Goal: Information Seeking & Learning: Learn about a topic

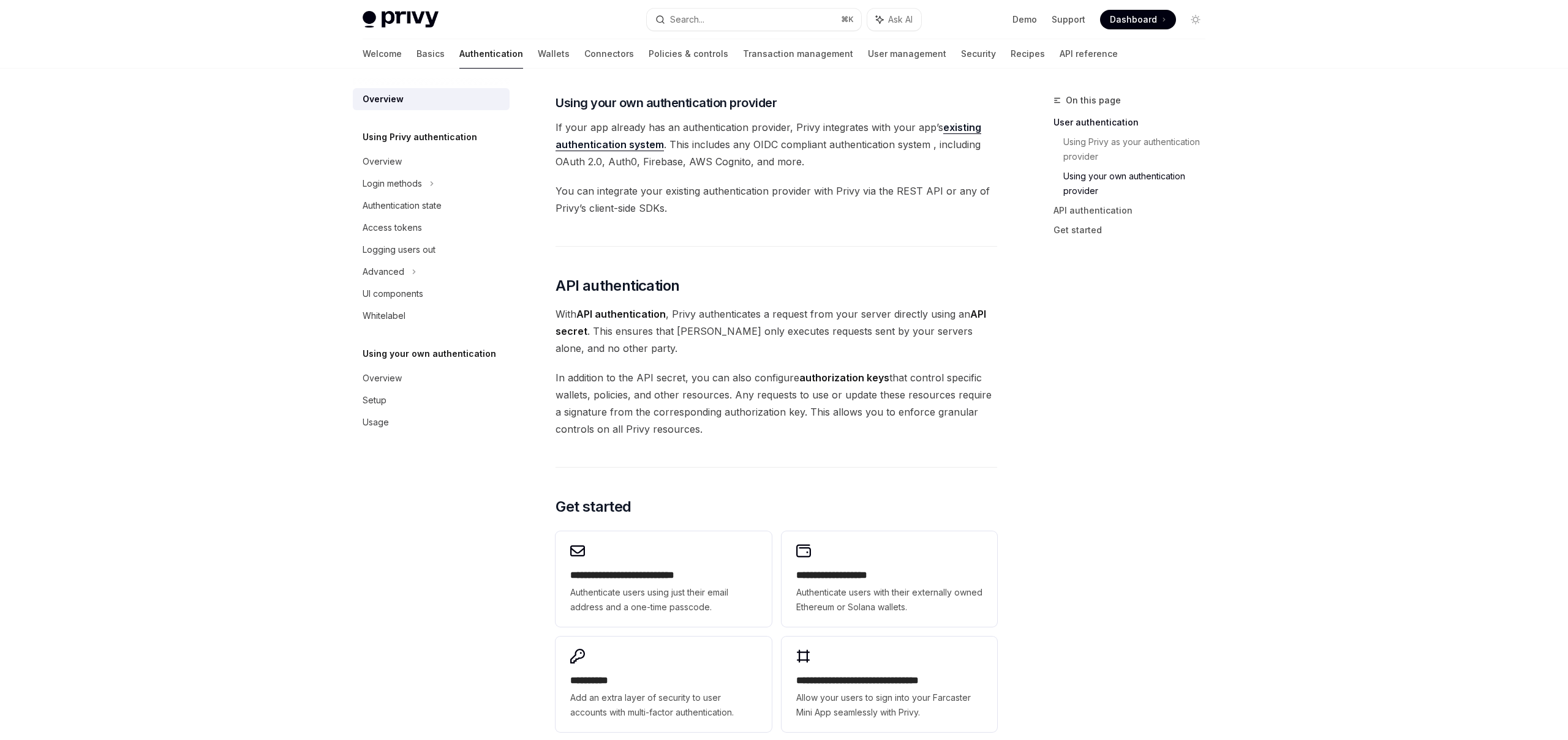
scroll to position [614, 0]
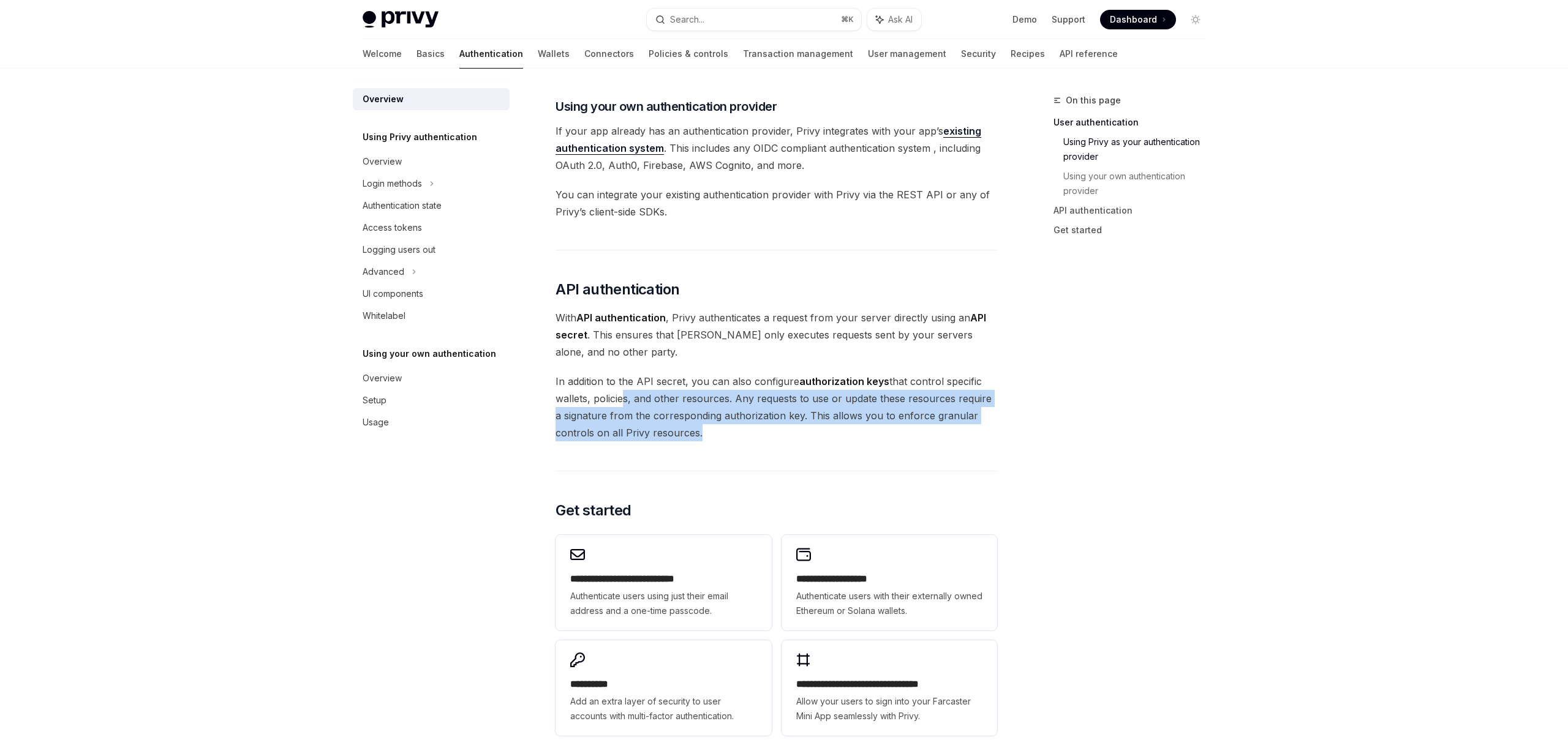
drag, startPoint x: 620, startPoint y: 392, endPoint x: 665, endPoint y: 454, distance: 76.6
click at [665, 454] on div "Privy’s wallet system supports granular controls on who can access wallets and …" at bounding box center [776, 131] width 441 height 1218
click at [708, 443] on div "Privy’s wallet system supports granular controls on who can access wallets and …" at bounding box center [776, 131] width 441 height 1218
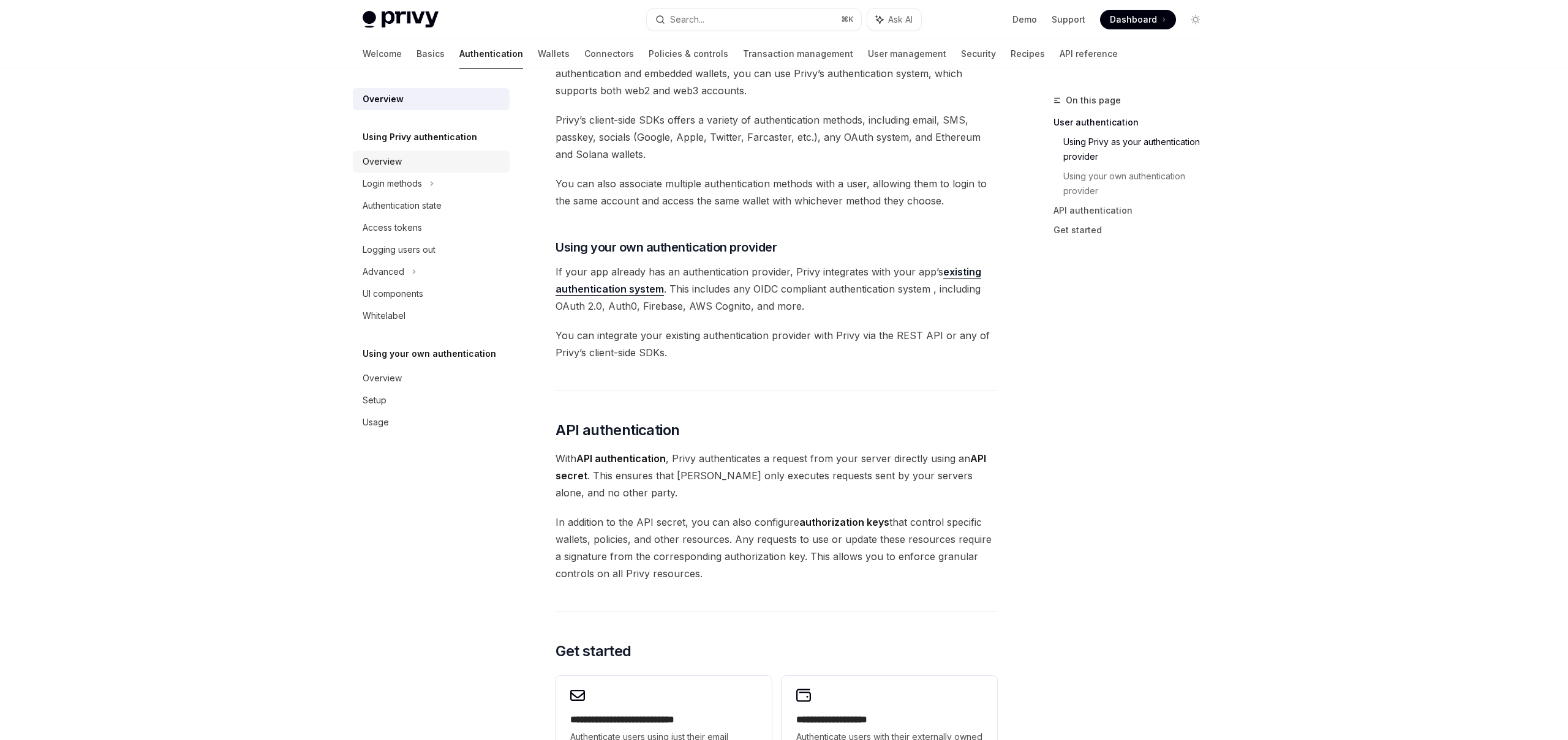
scroll to position [461, 0]
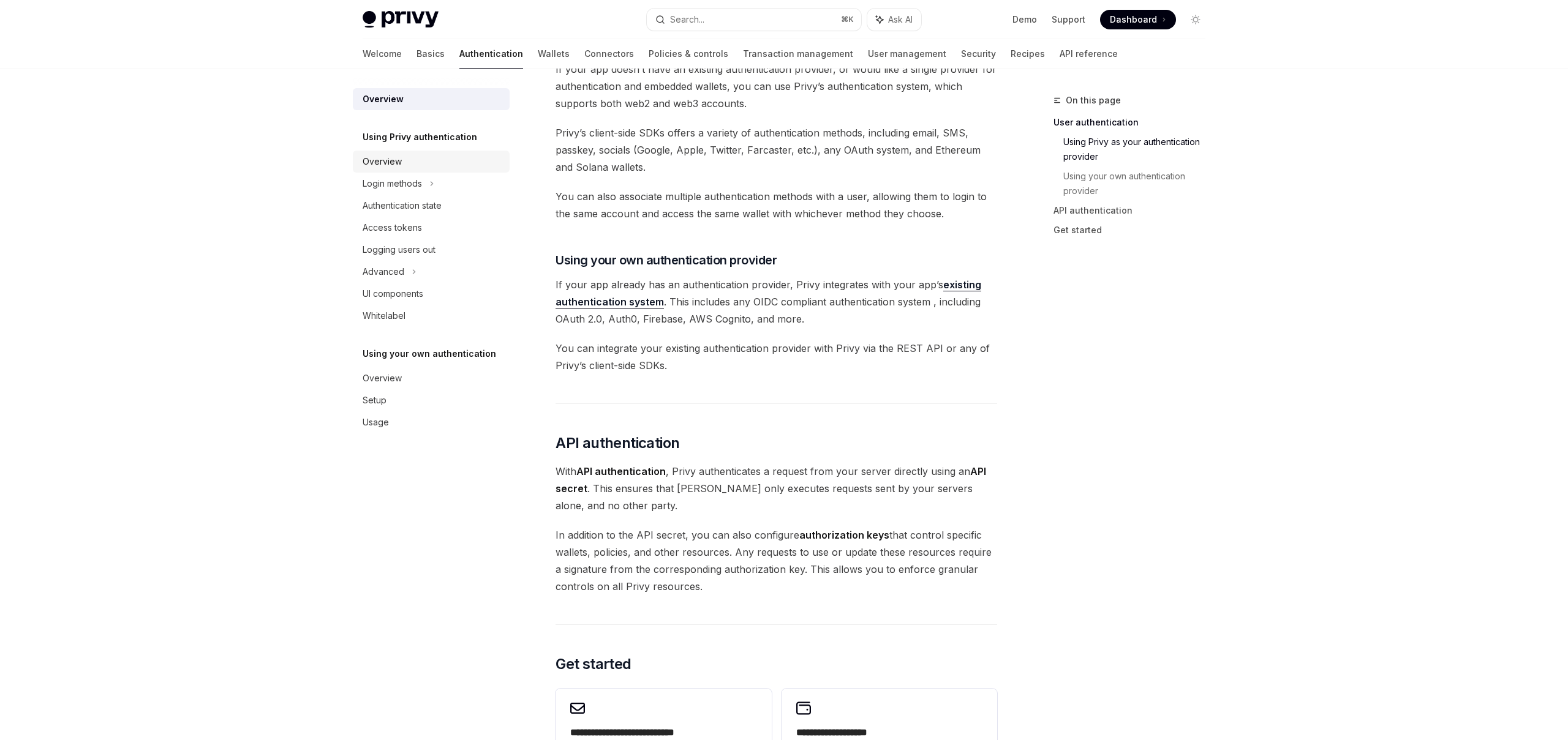
click at [406, 159] on div "Overview" at bounding box center [432, 162] width 139 height 15
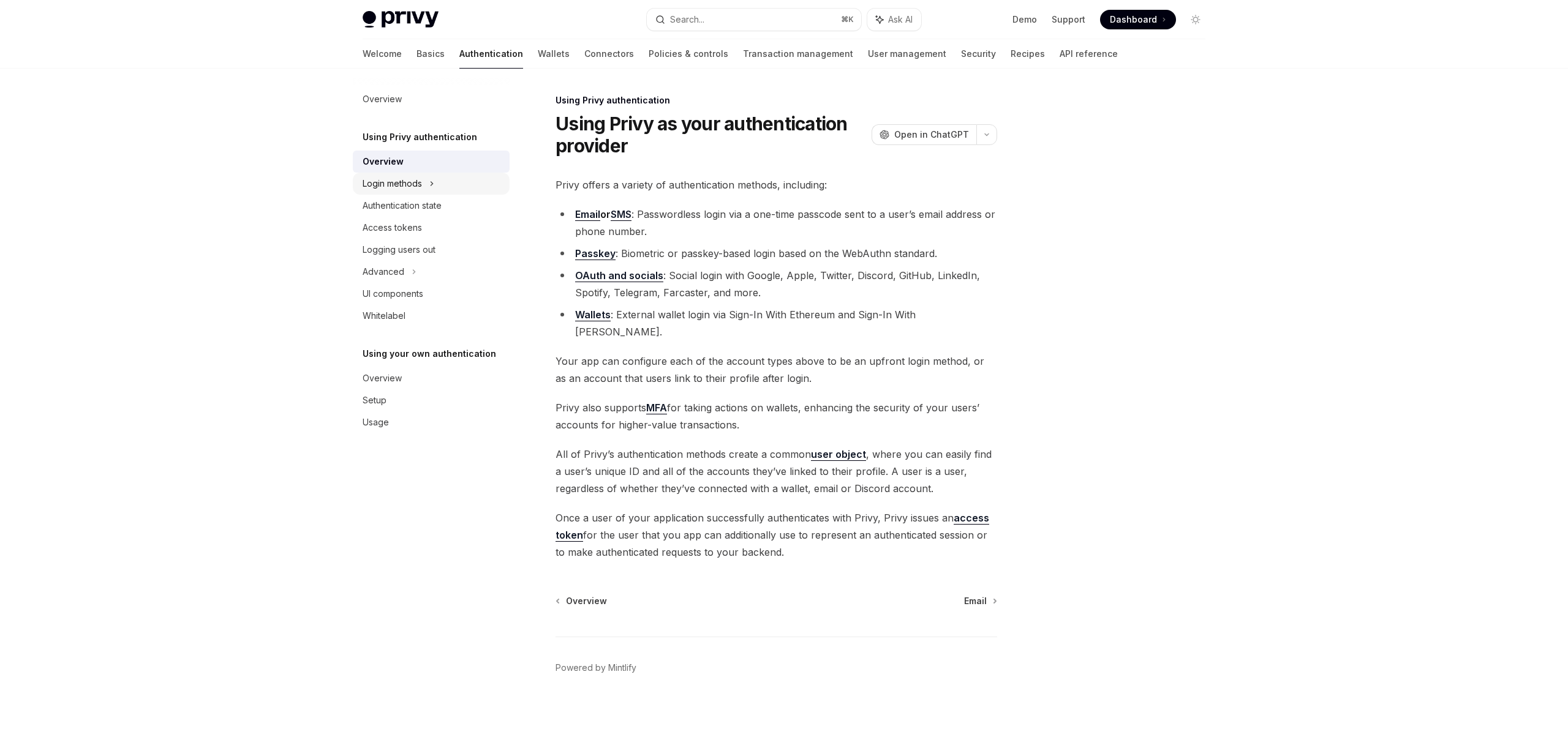
click at [416, 183] on div "Login methods" at bounding box center [392, 184] width 60 height 15
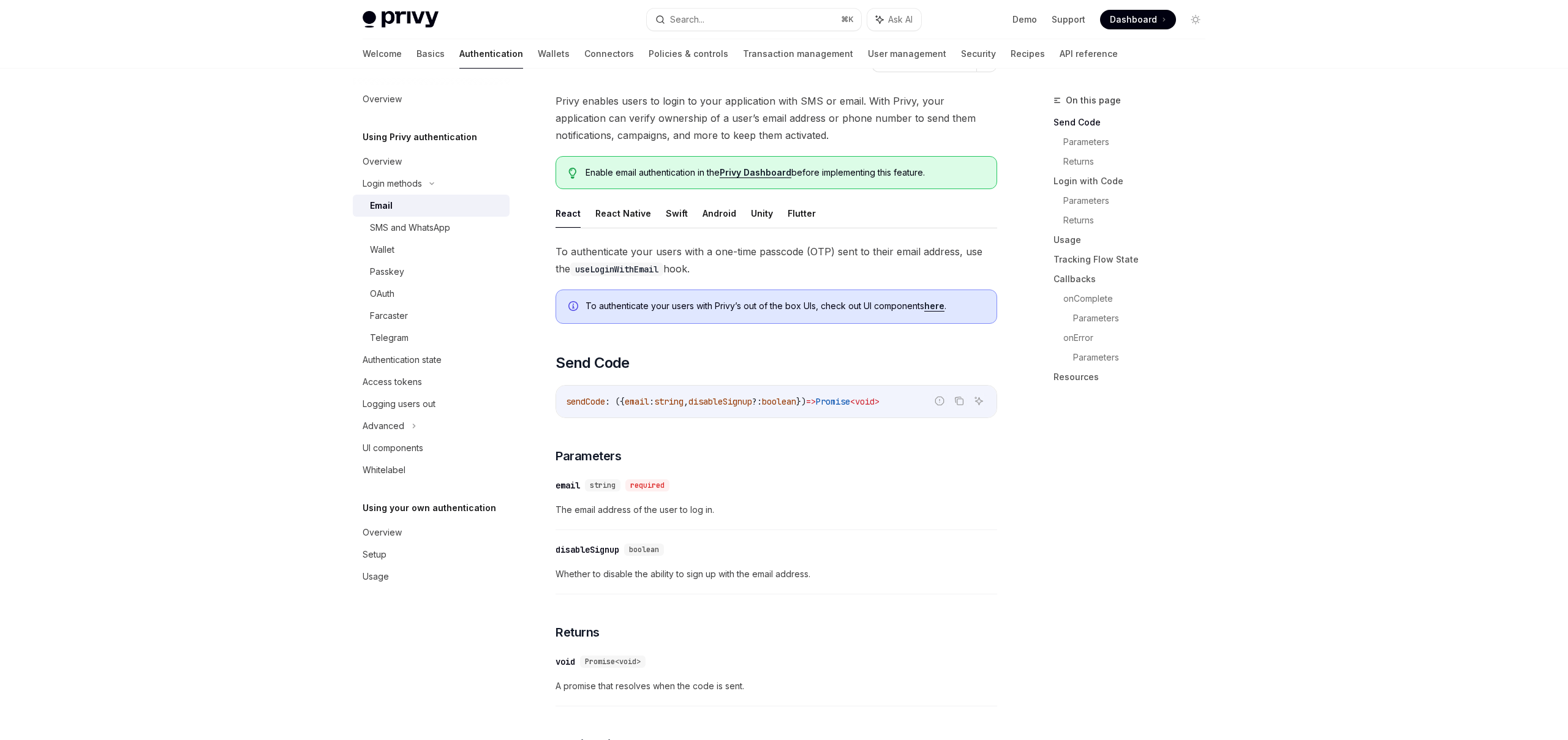
scroll to position [72, 0]
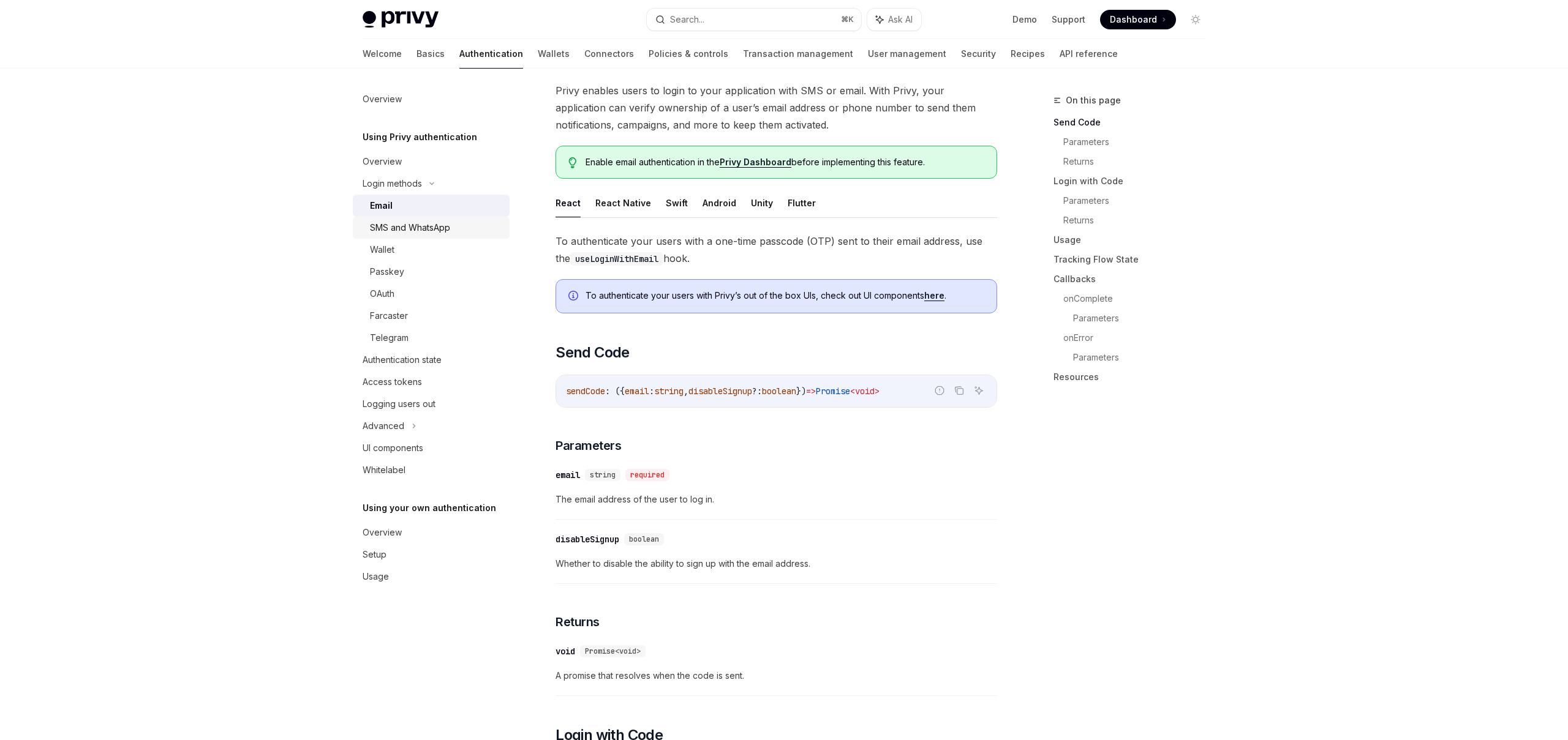
click at [453, 230] on div "SMS and WhatsApp" at bounding box center [435, 228] width 132 height 15
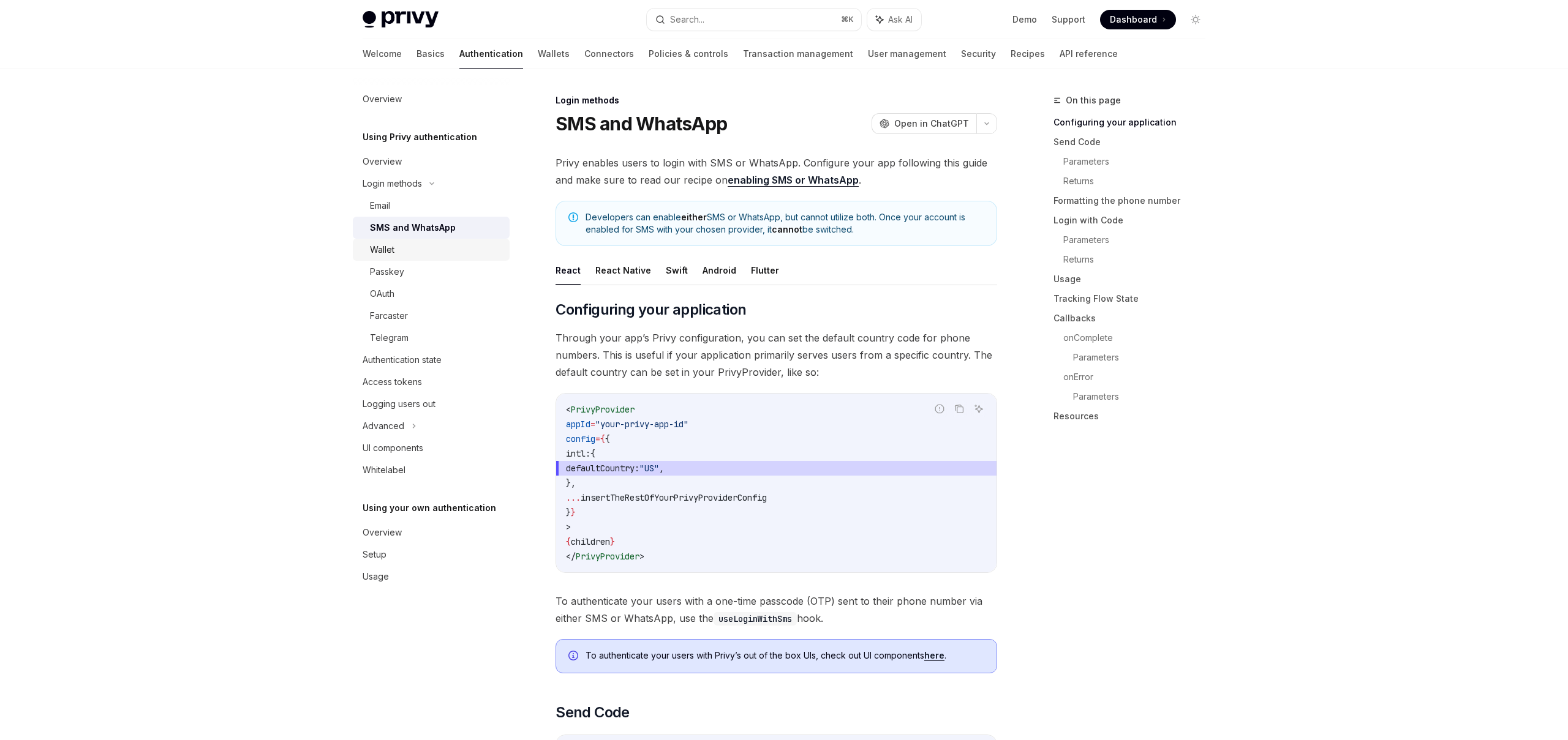
click at [422, 256] on div "Wallet" at bounding box center [435, 250] width 132 height 15
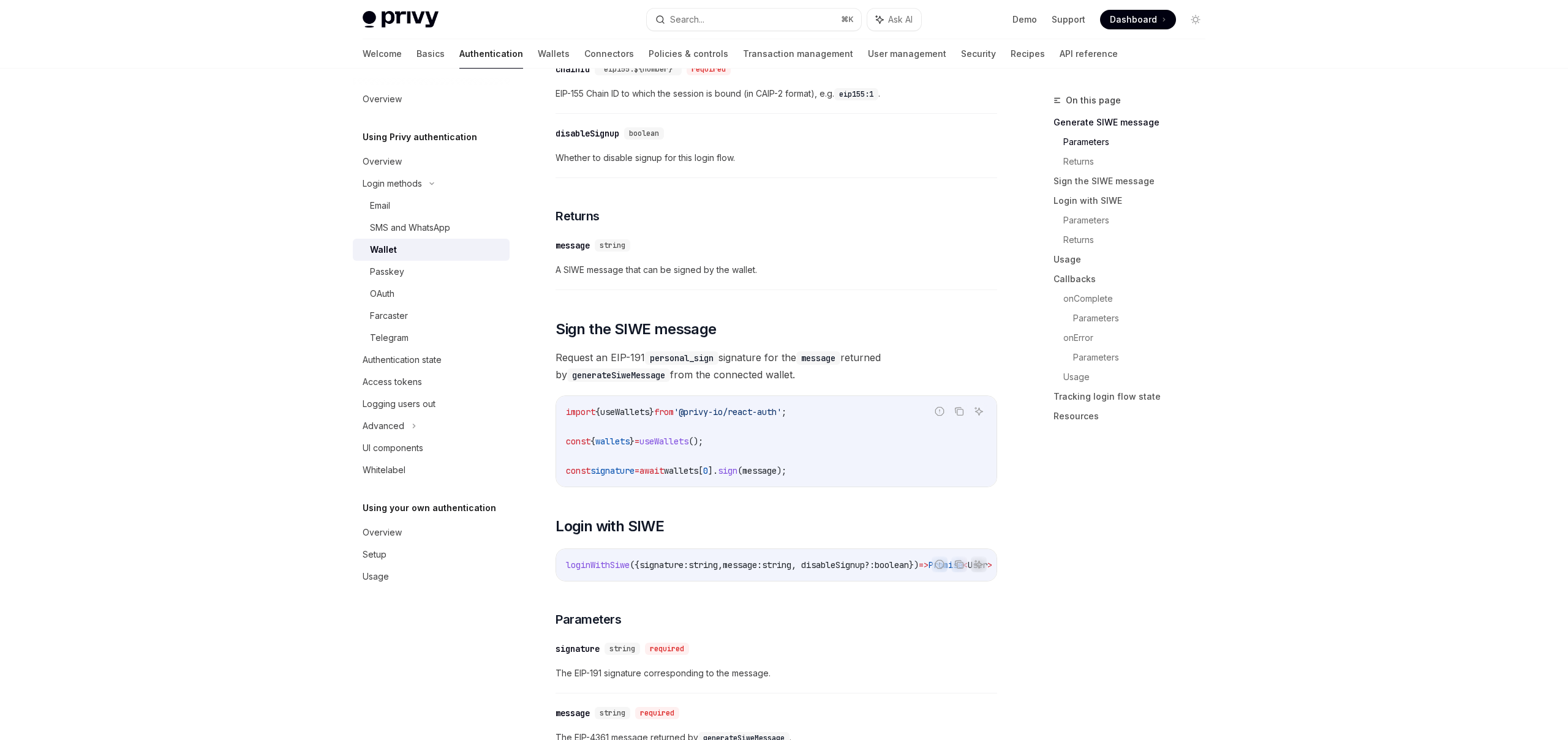
scroll to position [548, 0]
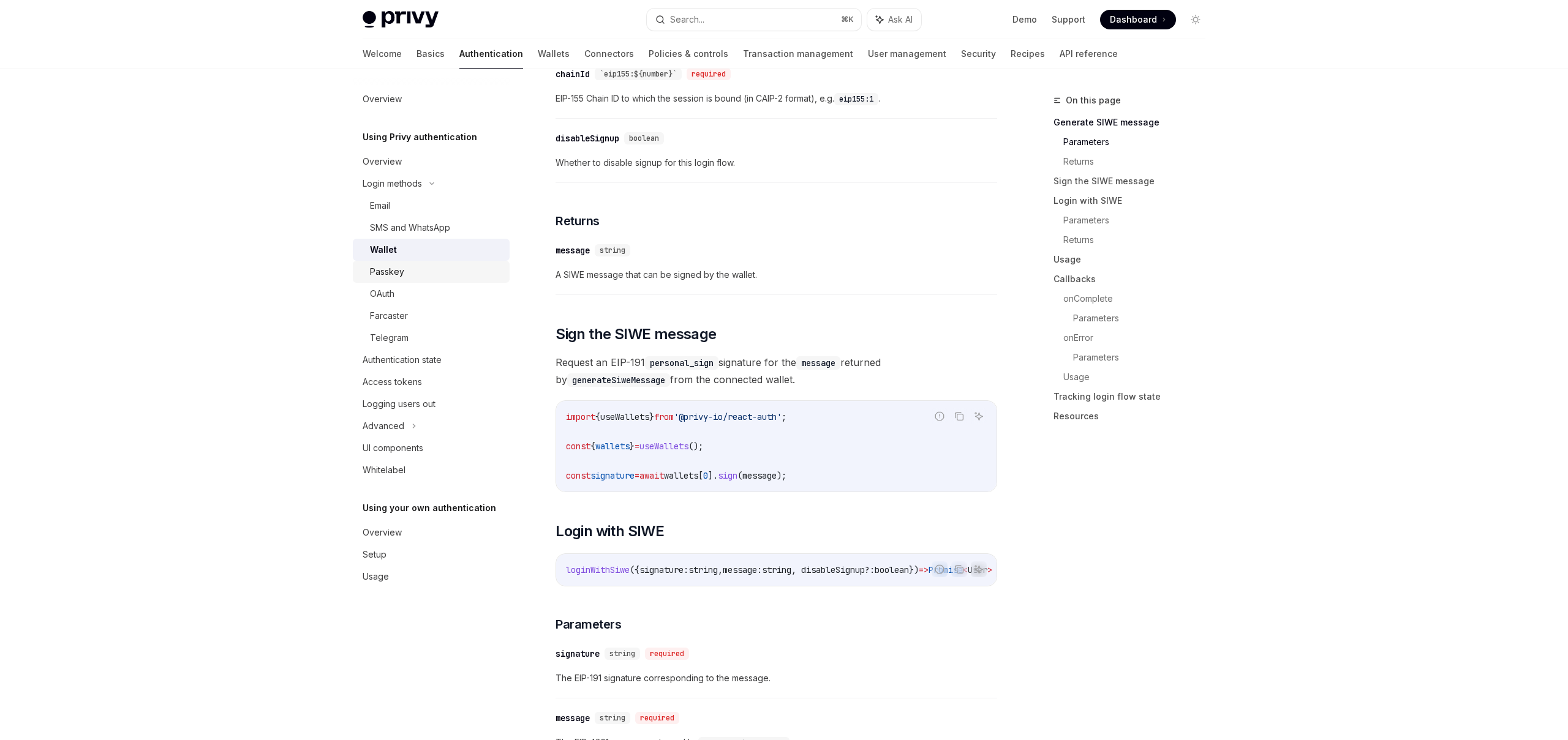
click at [403, 276] on div "Passkey" at bounding box center [435, 272] width 132 height 15
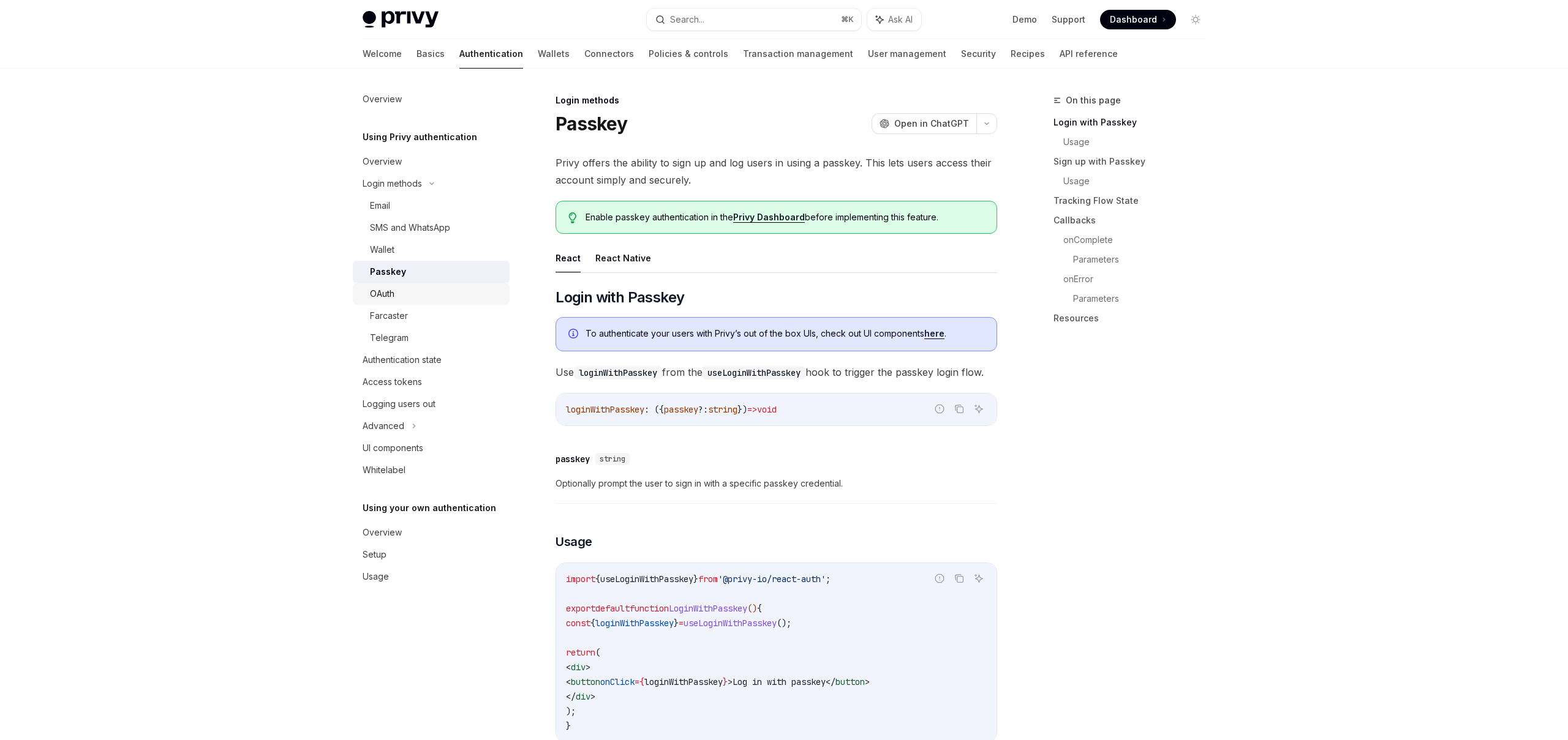
click at [402, 294] on div "OAuth" at bounding box center [435, 294] width 132 height 15
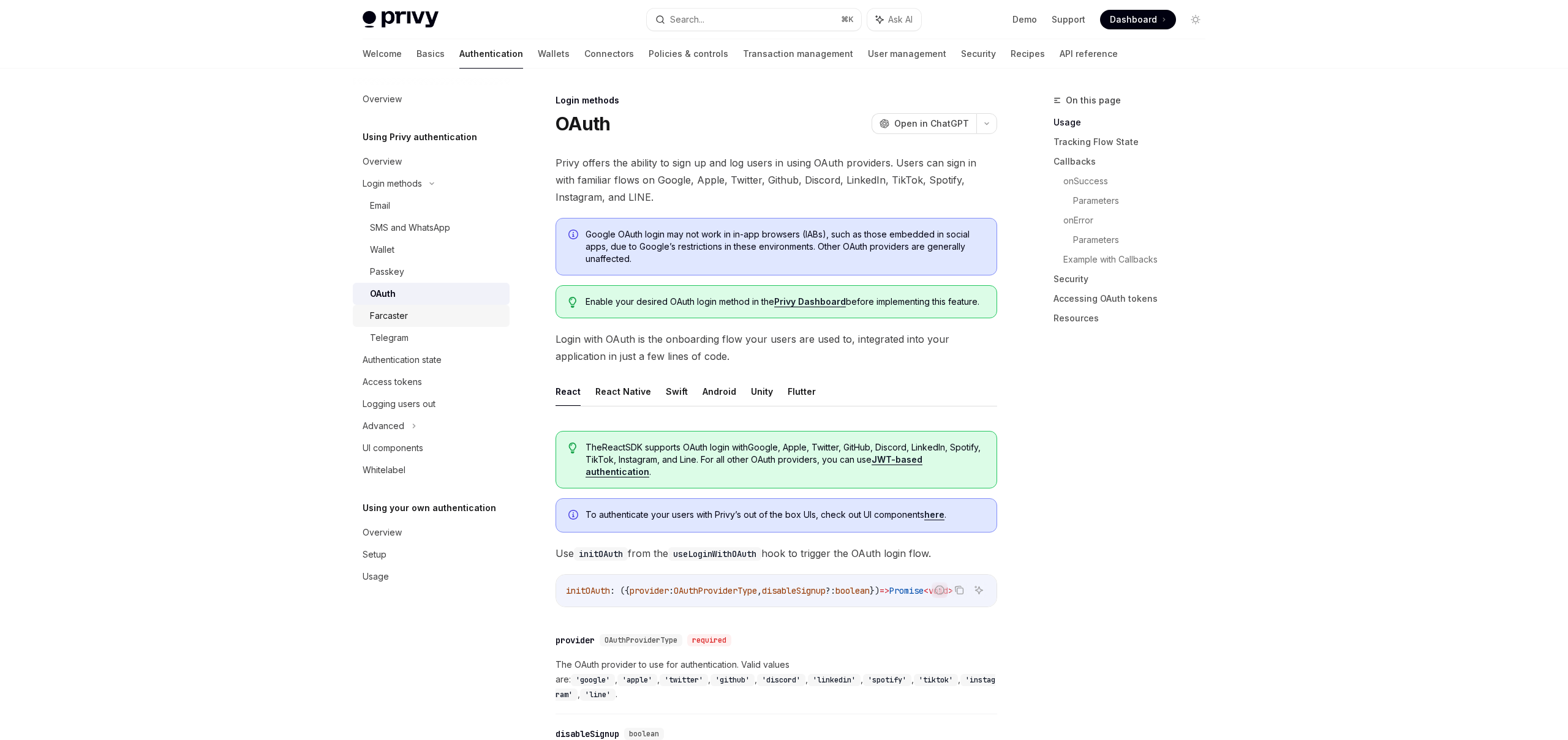
click at [401, 311] on div "Farcaster" at bounding box center [388, 316] width 38 height 15
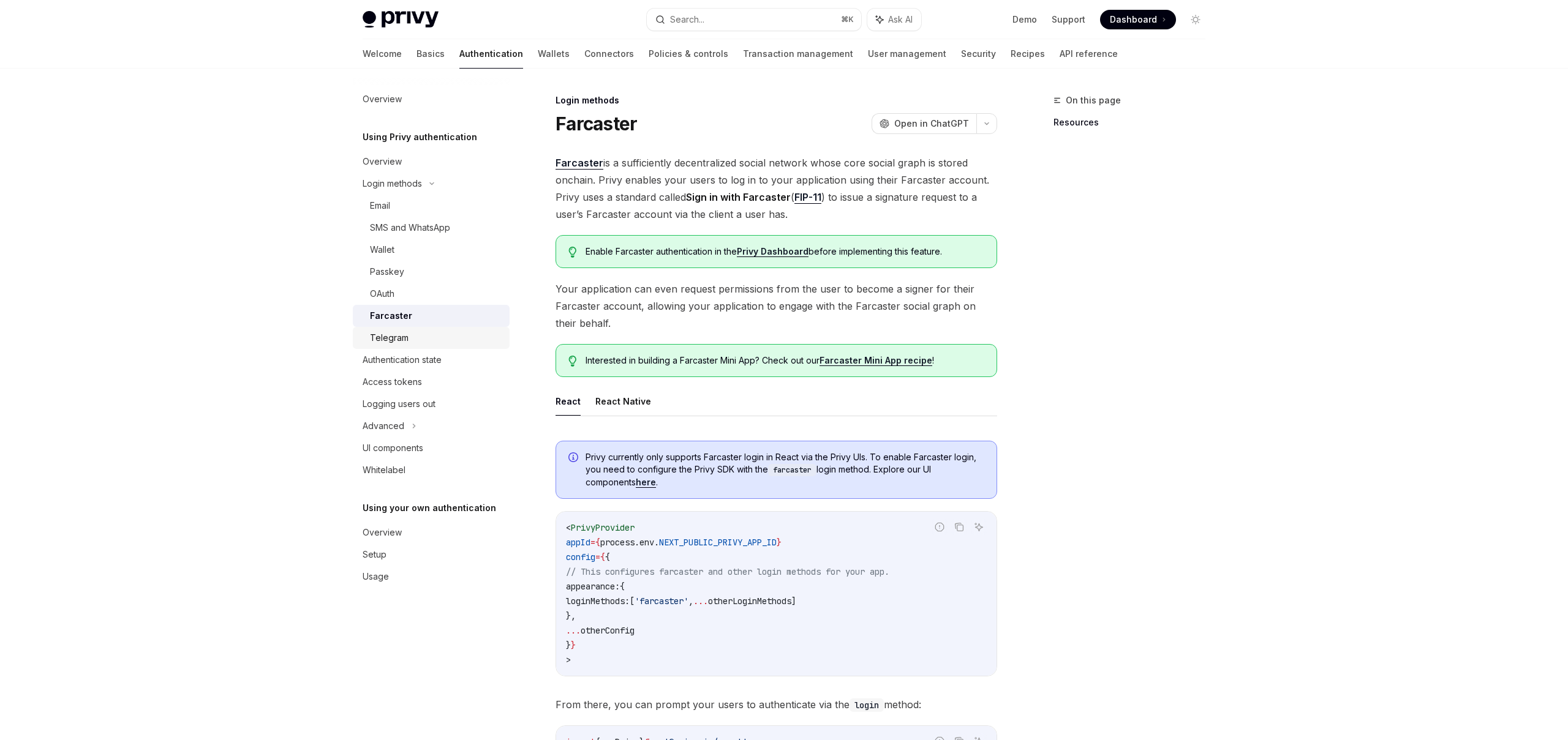
click at [396, 334] on div "Telegram" at bounding box center [389, 338] width 39 height 15
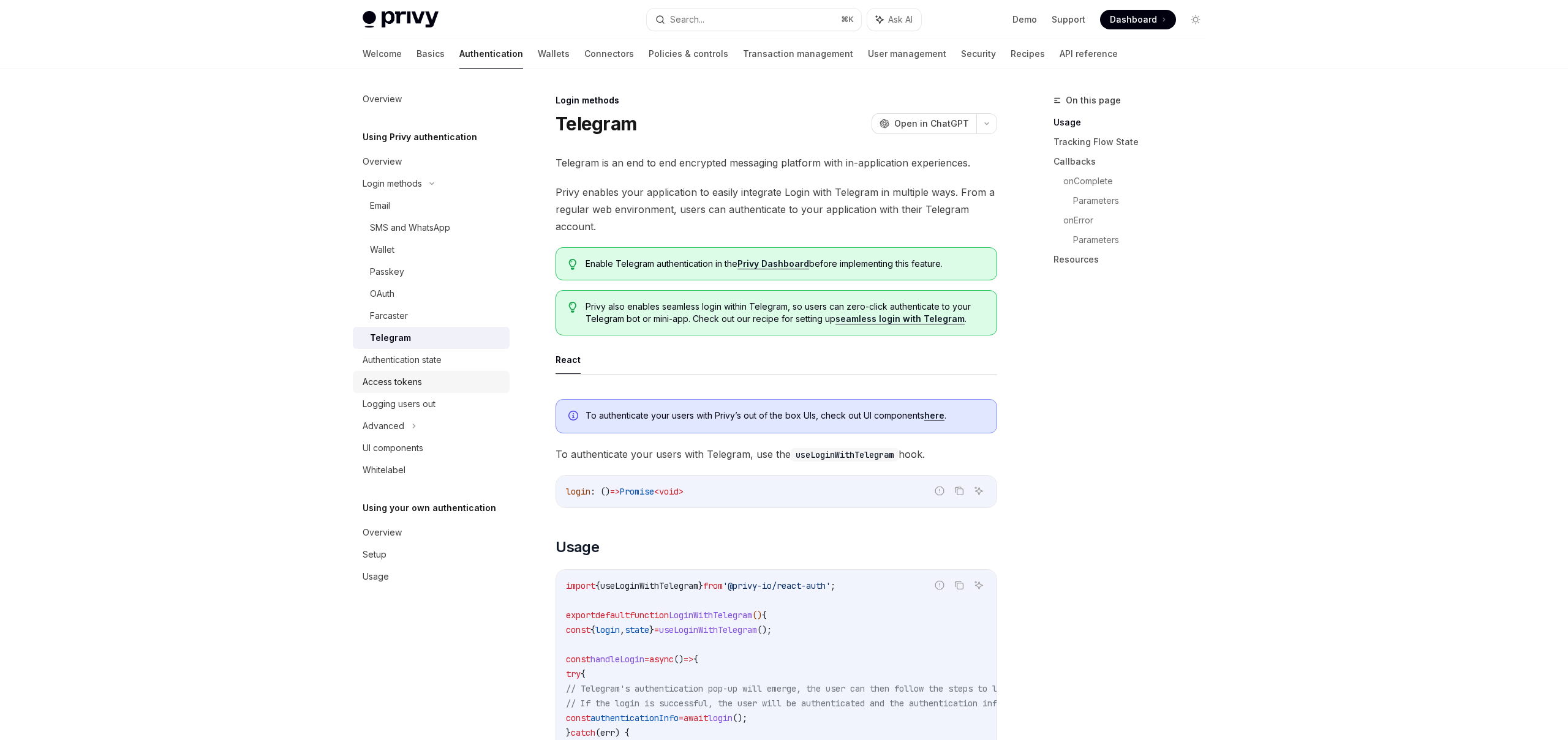
click at [397, 382] on div "Access tokens" at bounding box center [392, 382] width 60 height 15
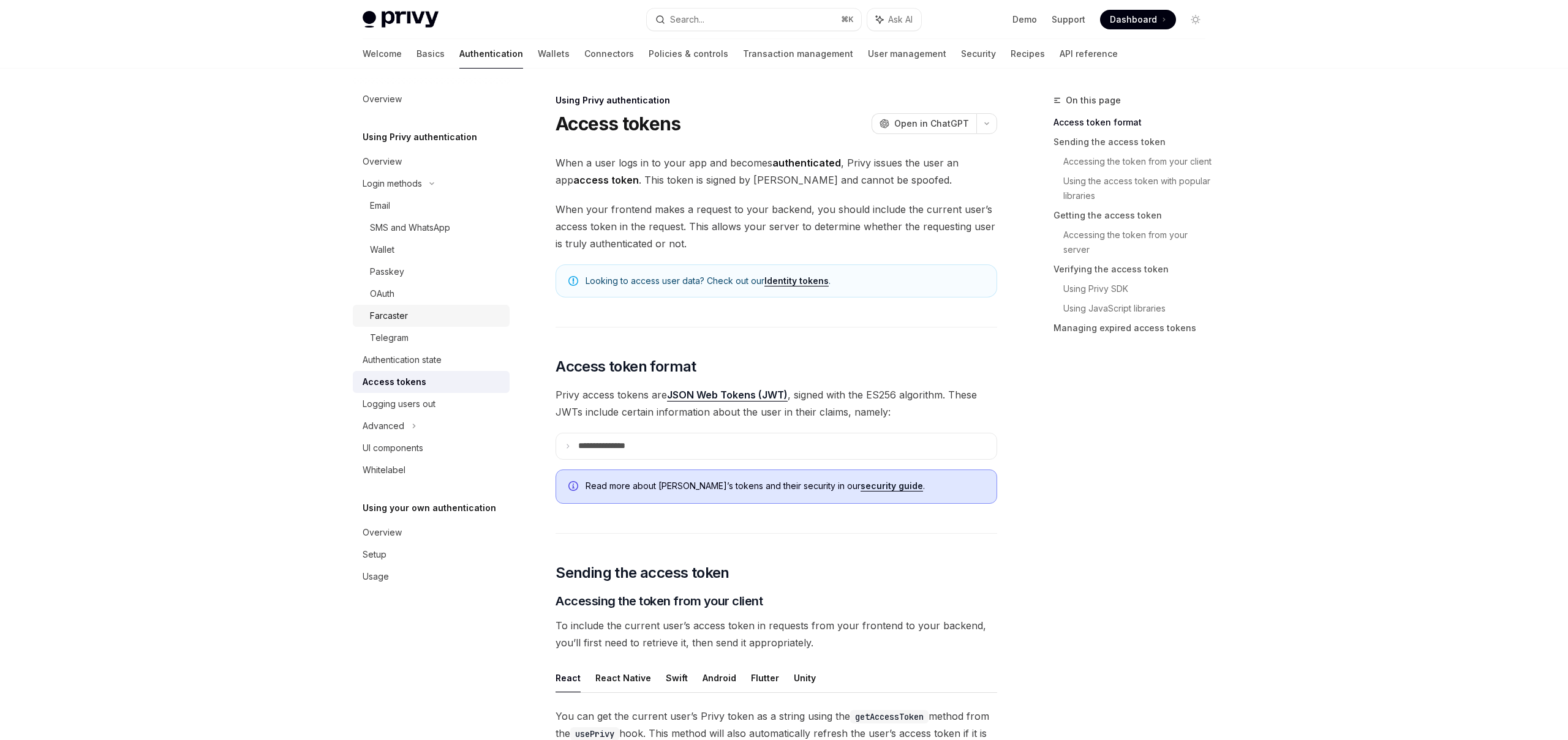
click at [406, 309] on div "Farcaster" at bounding box center [388, 316] width 38 height 15
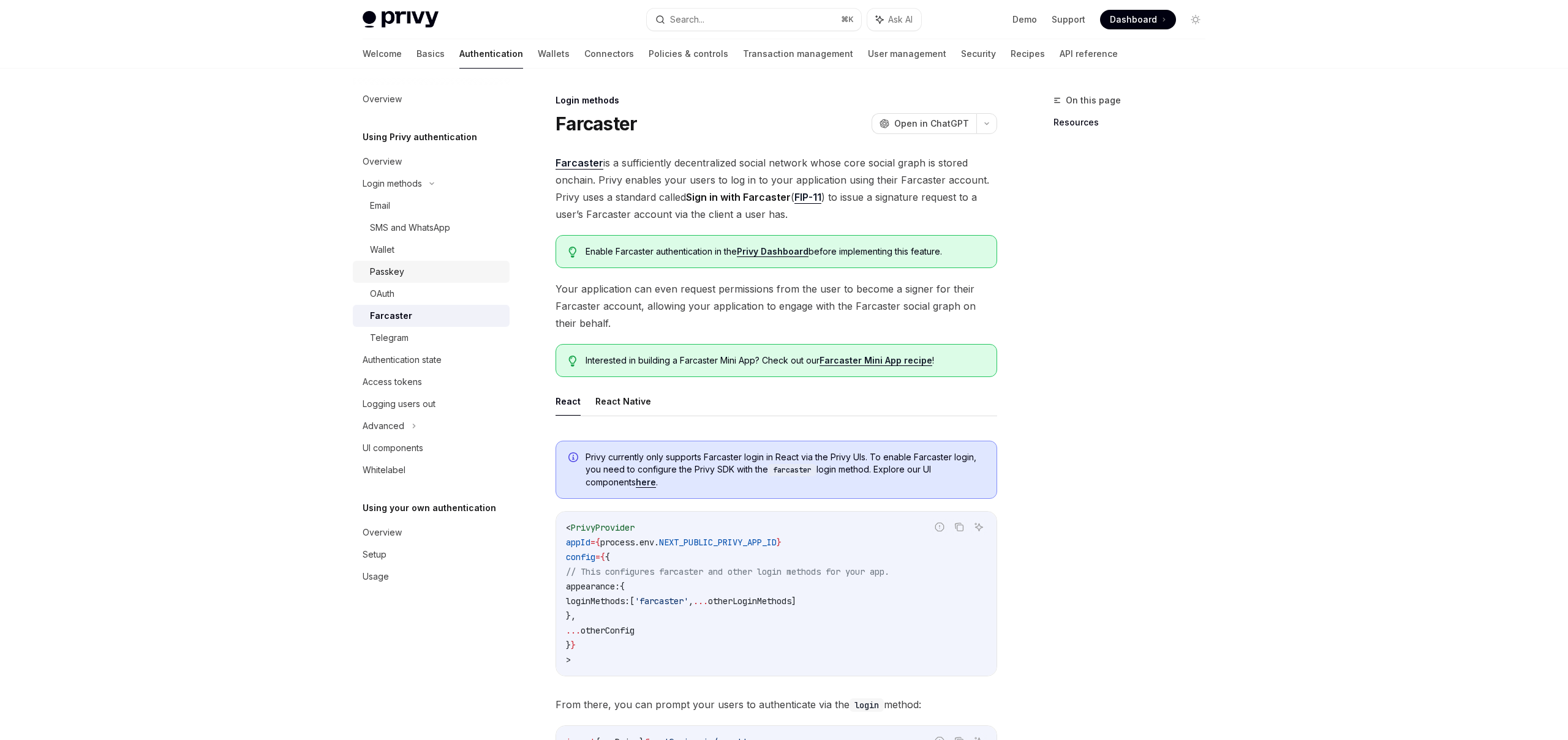
click at [407, 276] on div "Passkey" at bounding box center [435, 272] width 132 height 15
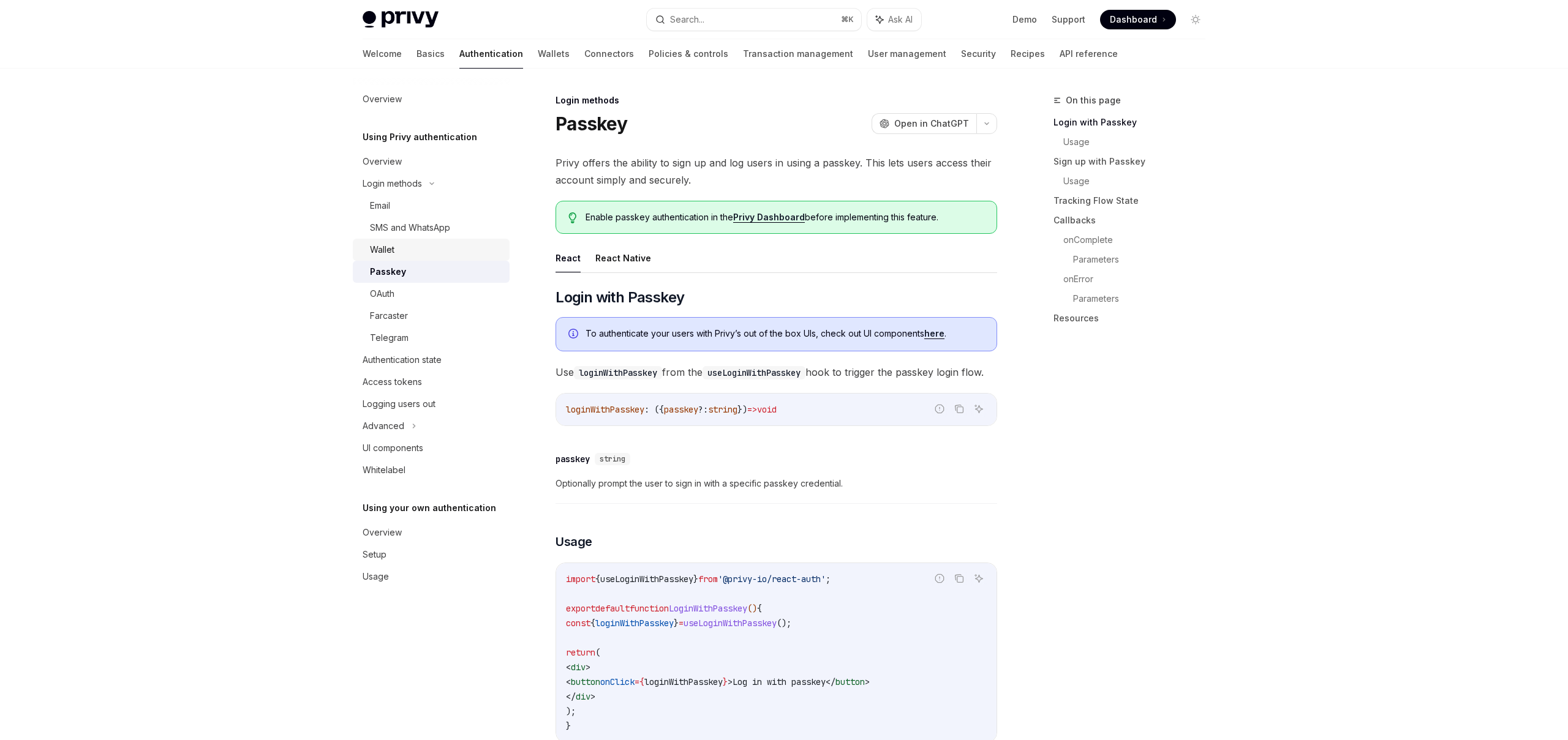
click at [406, 250] on div "Wallet" at bounding box center [435, 250] width 132 height 15
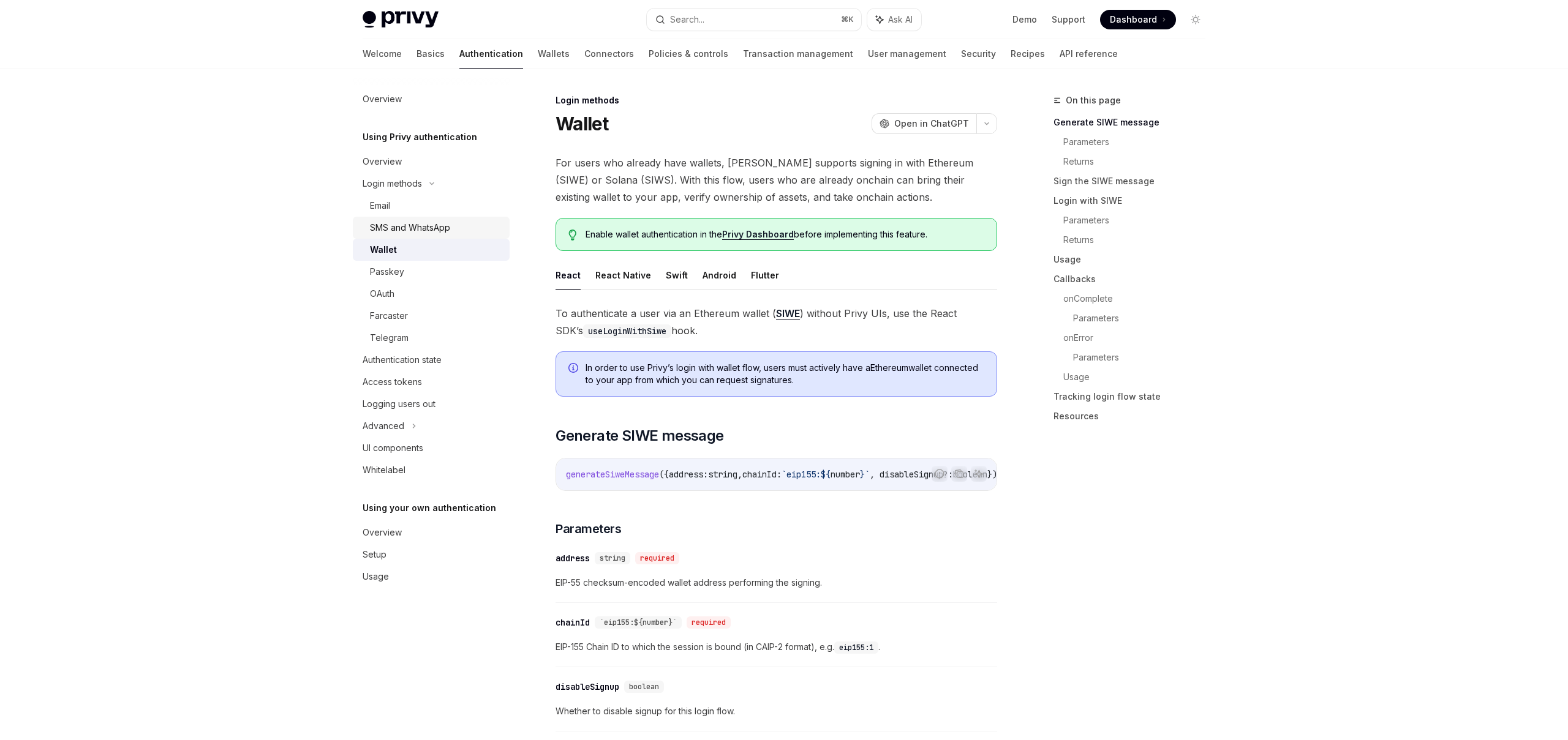
click at [415, 223] on div "SMS and WhatsApp" at bounding box center [410, 228] width 81 height 15
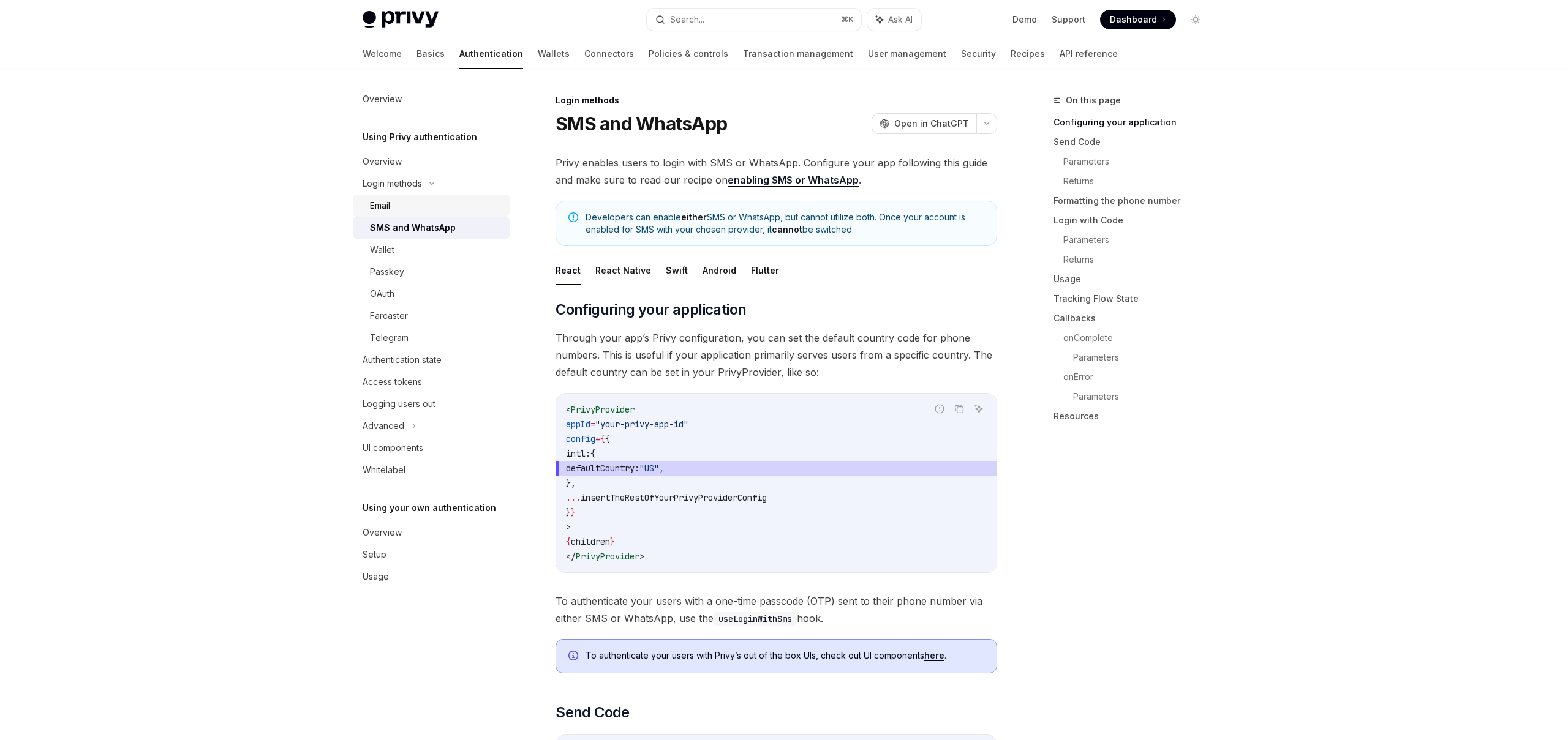
click at [406, 206] on div "Email" at bounding box center [435, 206] width 132 height 15
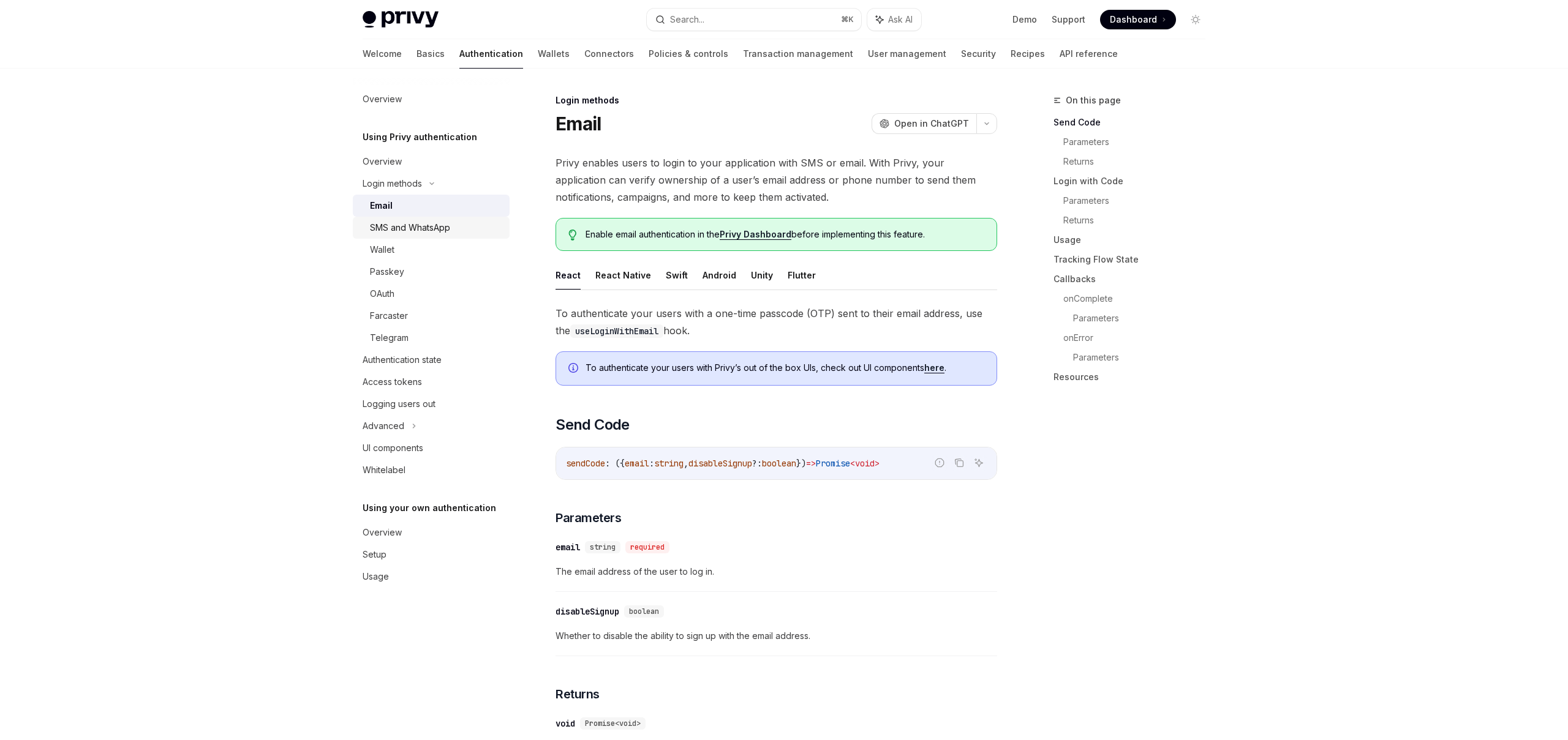
click at [402, 235] on link "SMS and WhatsApp" at bounding box center [431, 228] width 157 height 22
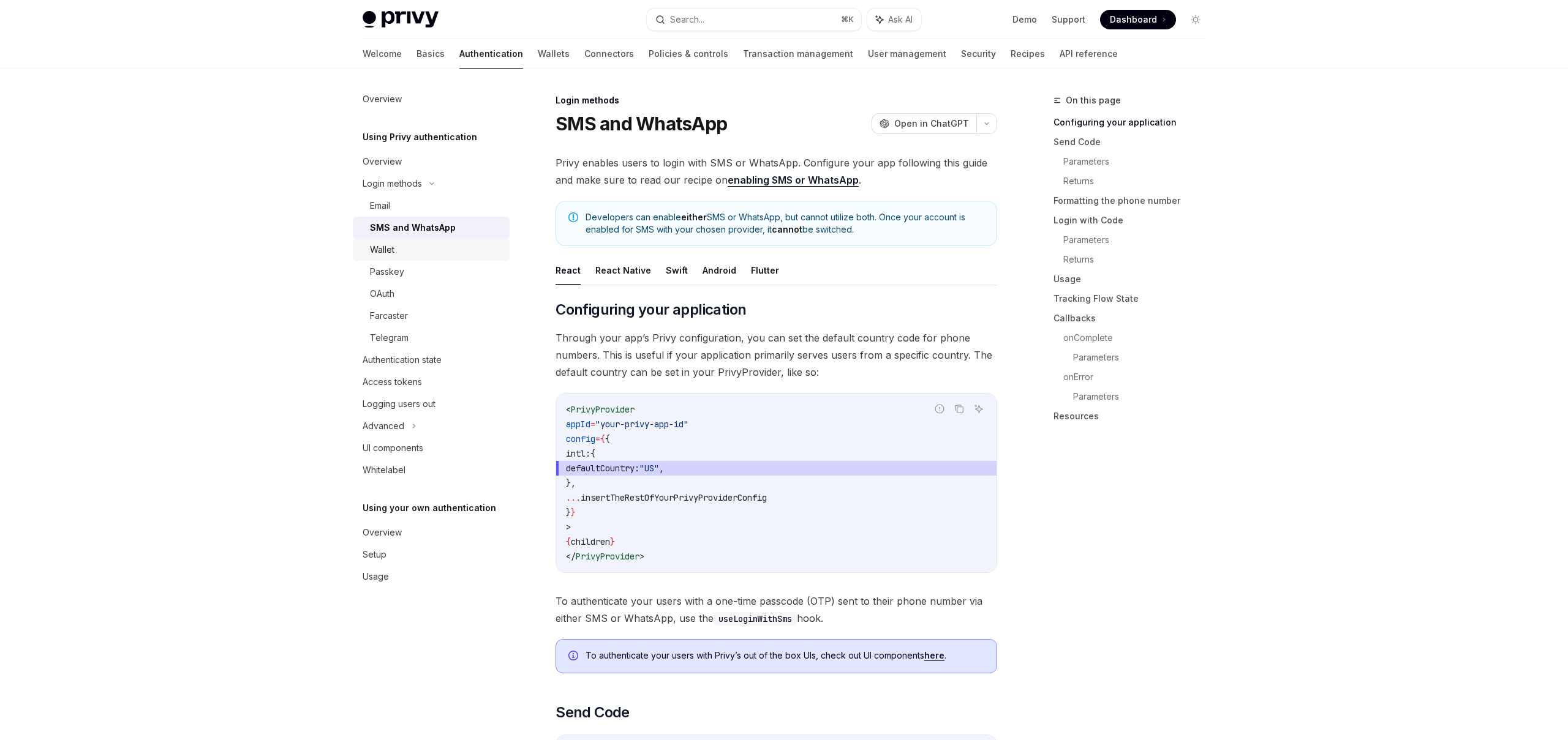
click at [403, 259] on link "Wallet" at bounding box center [431, 250] width 157 height 22
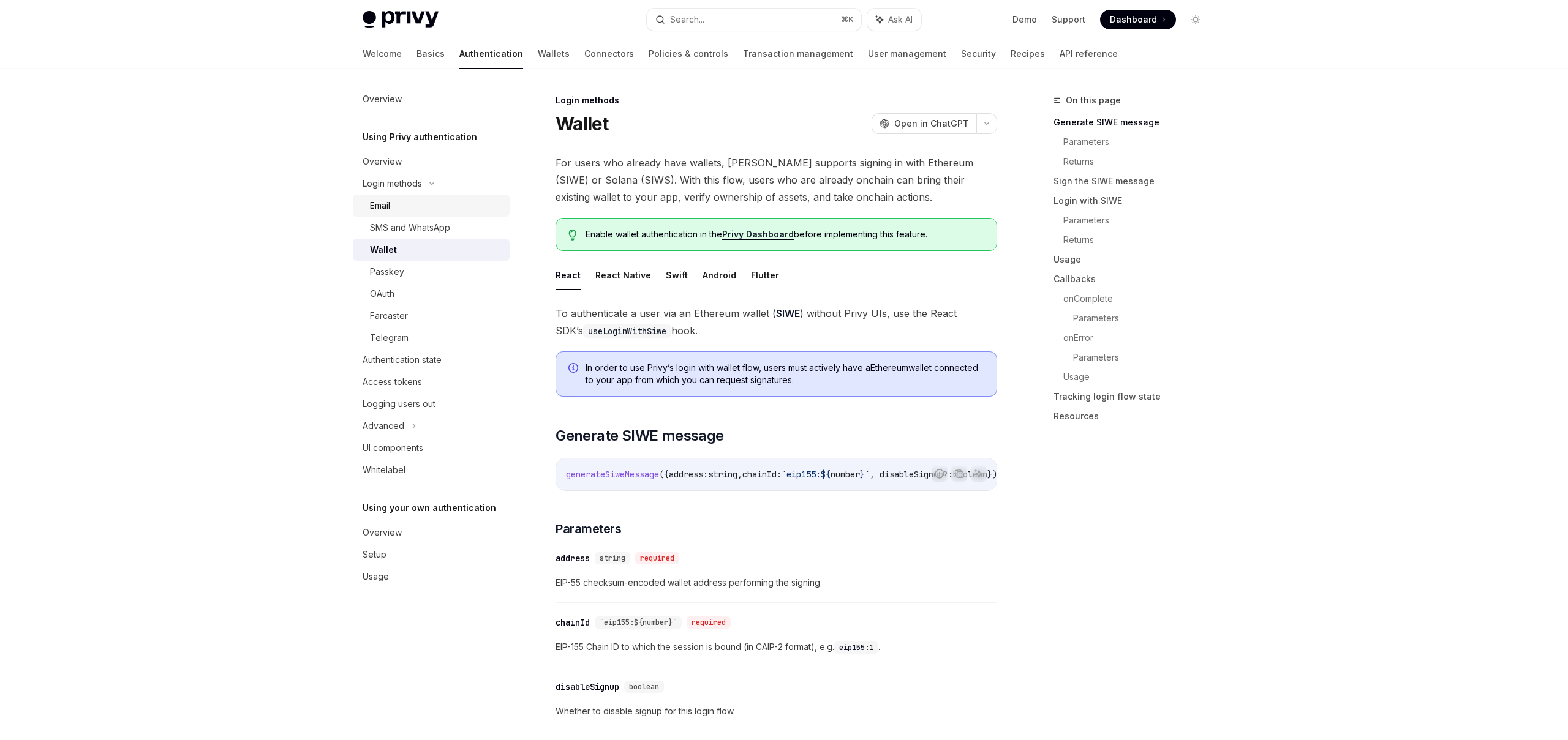
click at [411, 212] on div "Email" at bounding box center [435, 206] width 132 height 15
click at [405, 301] on link "OAuth" at bounding box center [431, 294] width 157 height 22
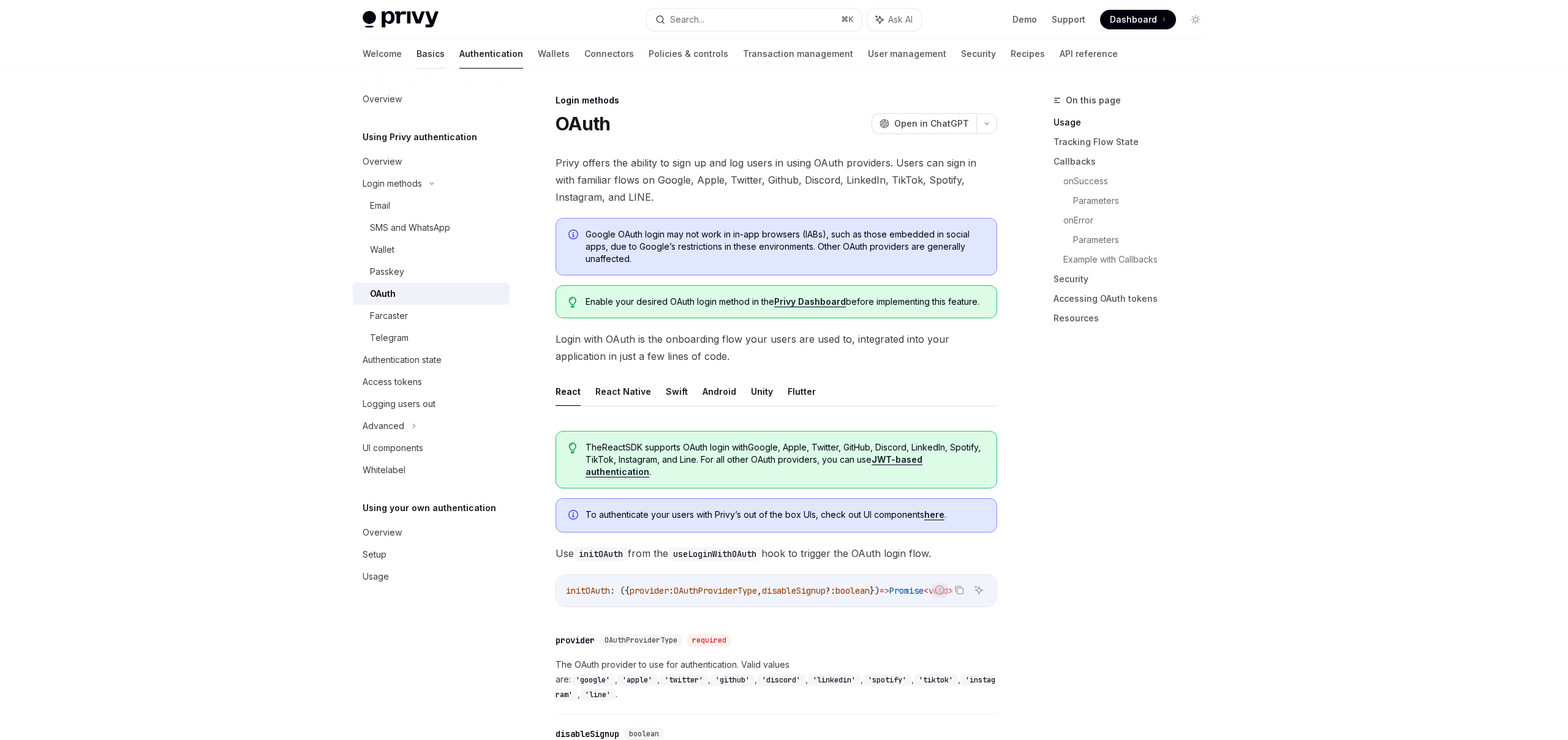
click at [417, 53] on link "Basics" at bounding box center [431, 54] width 28 height 29
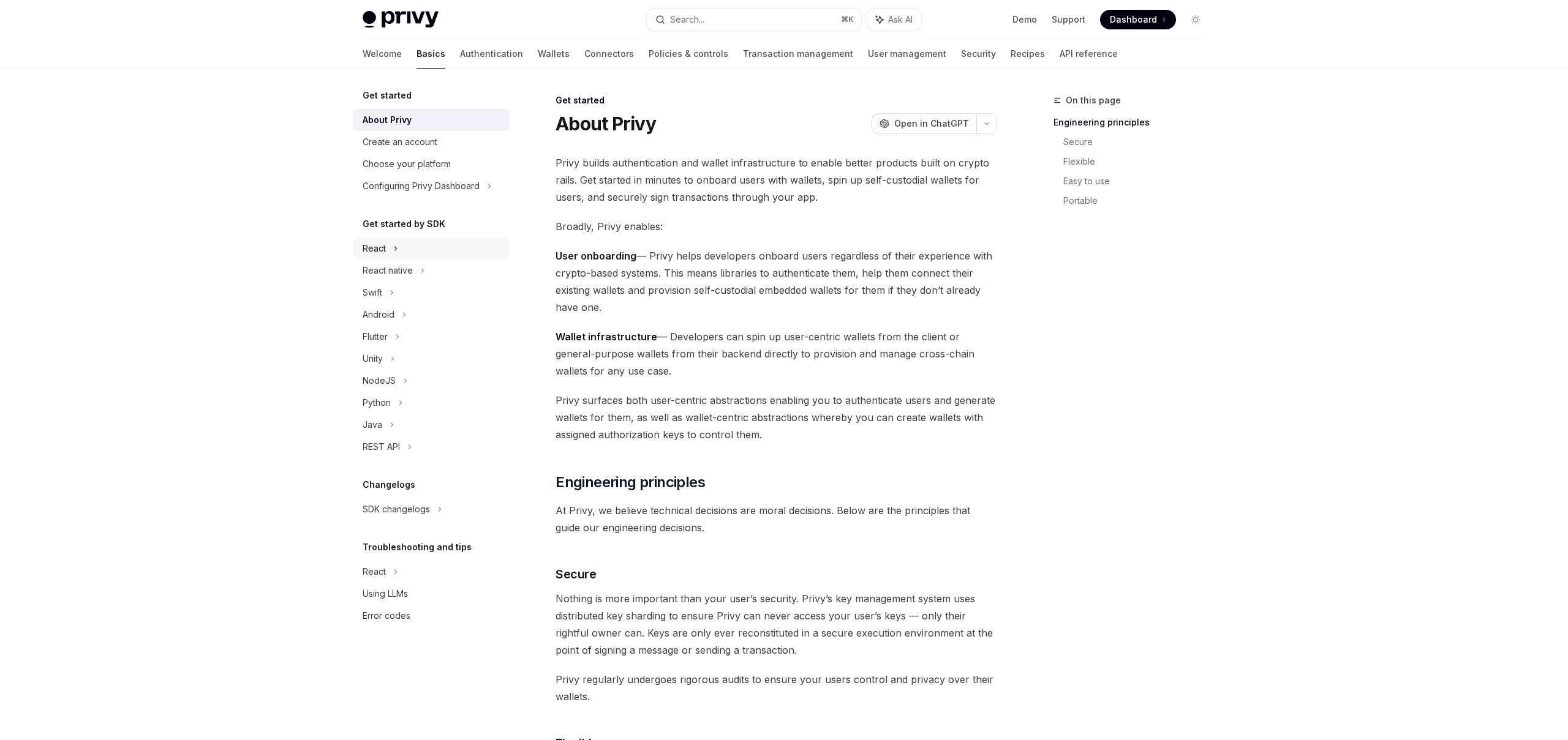
click at [371, 250] on div "React" at bounding box center [374, 249] width 23 height 15
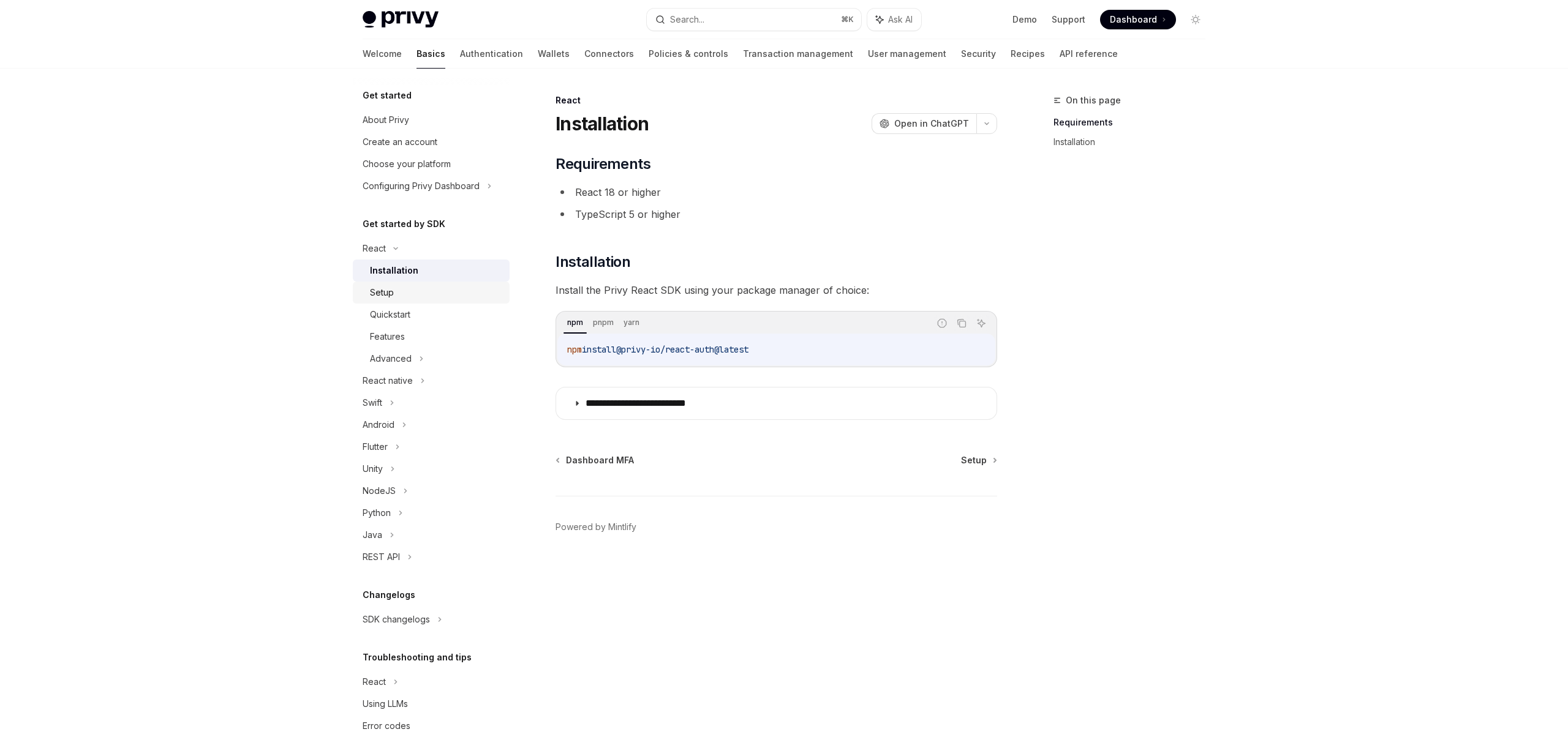
click at [394, 300] on div "Setup" at bounding box center [435, 293] width 132 height 15
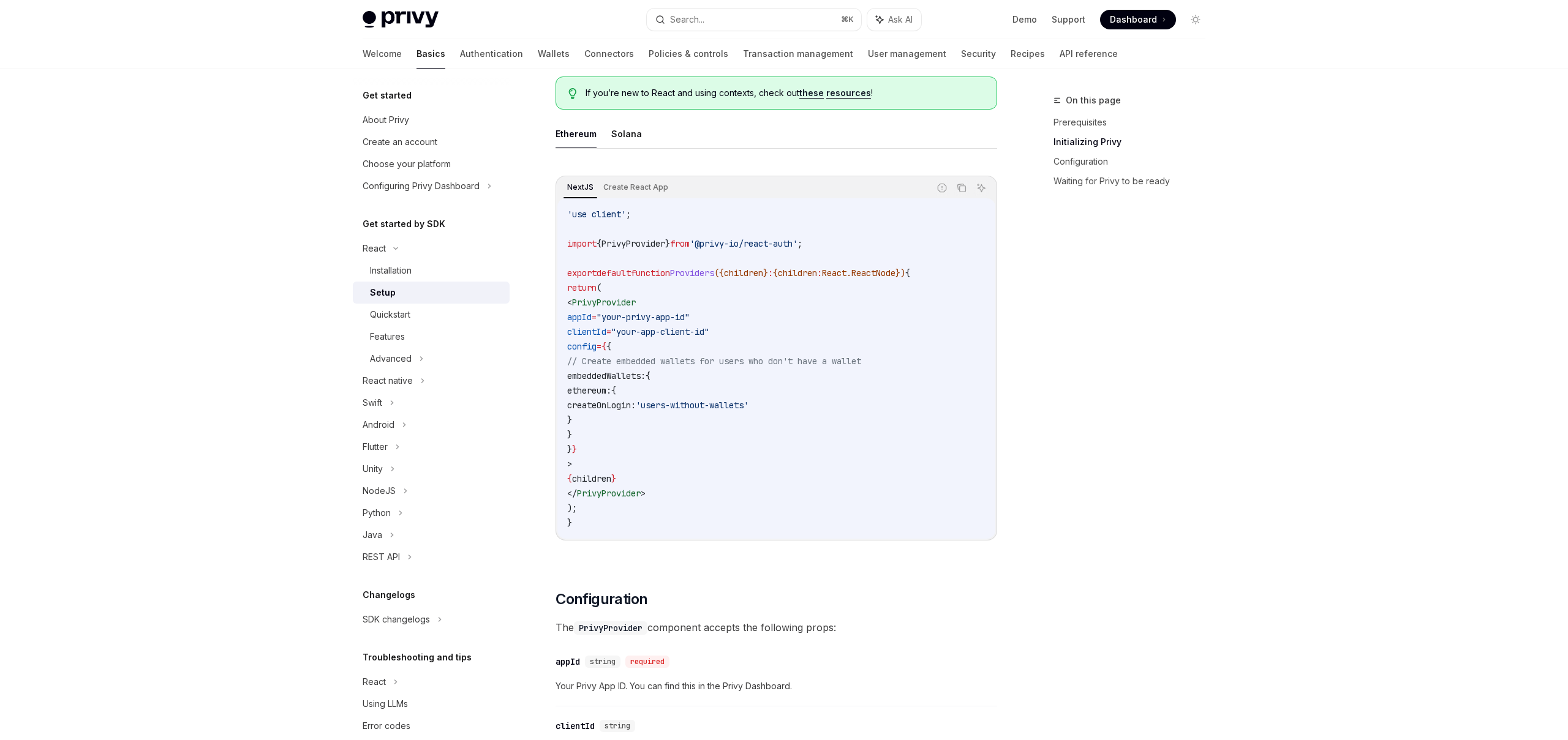
scroll to position [412, 0]
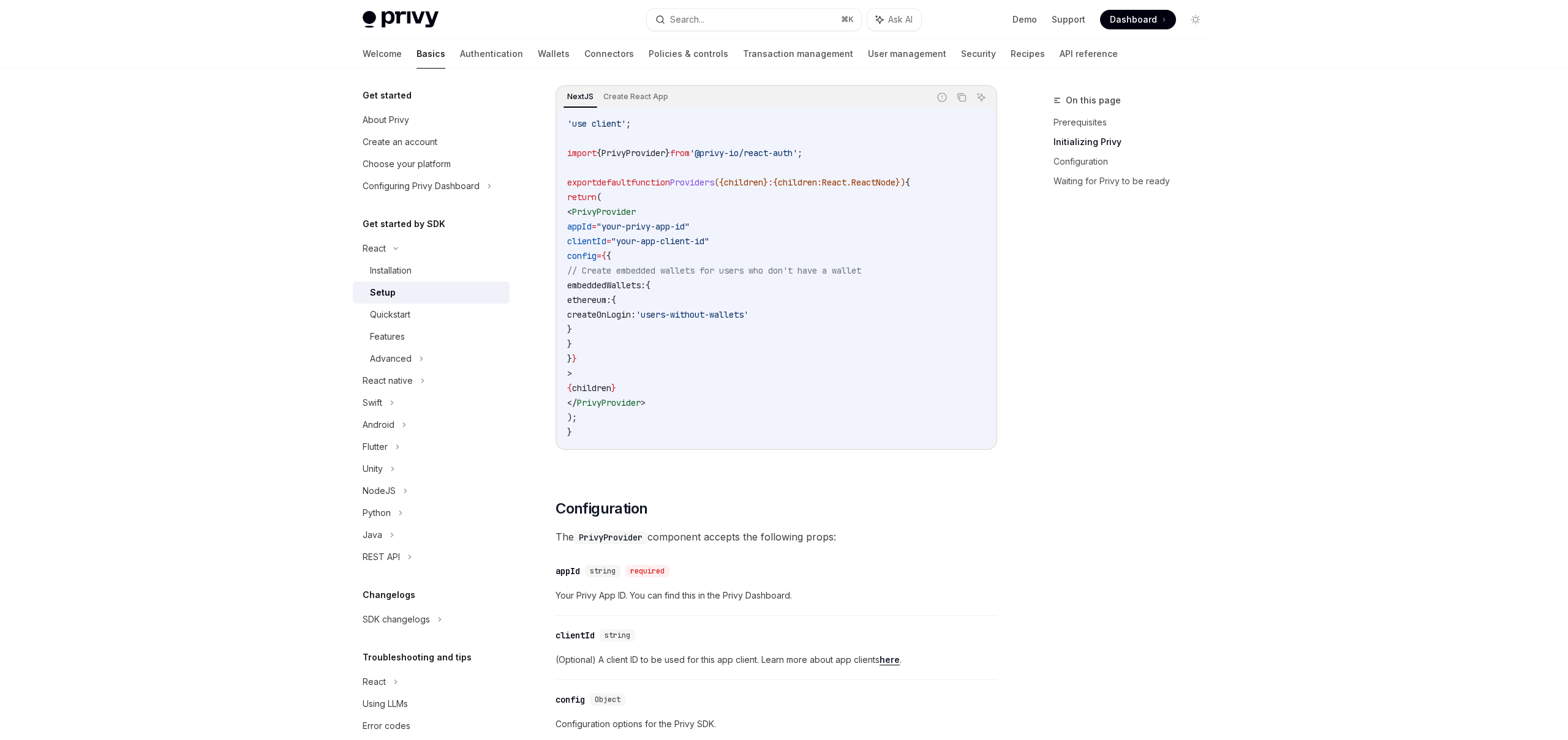
click at [596, 253] on span "config" at bounding box center [582, 256] width 29 height 11
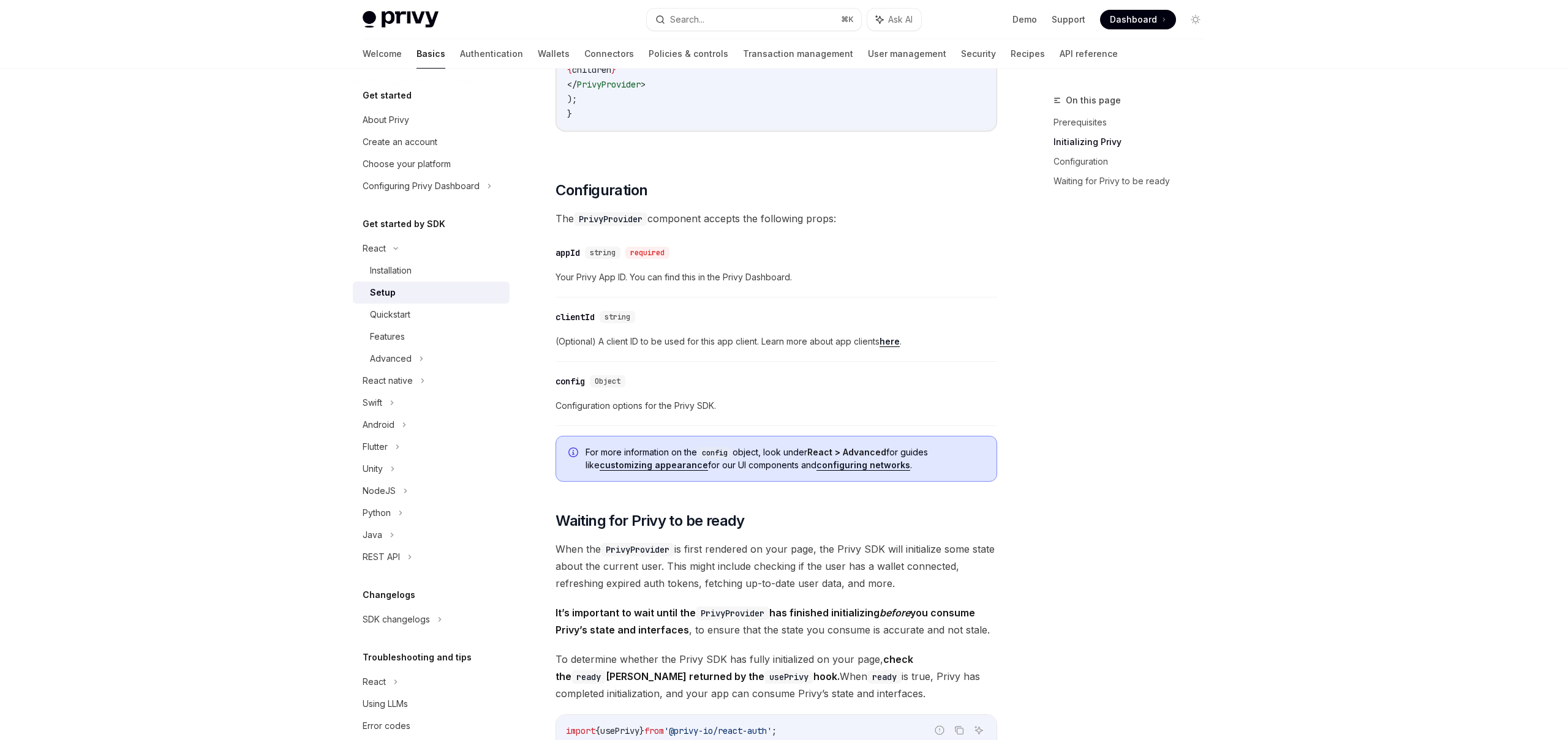
scroll to position [747, 0]
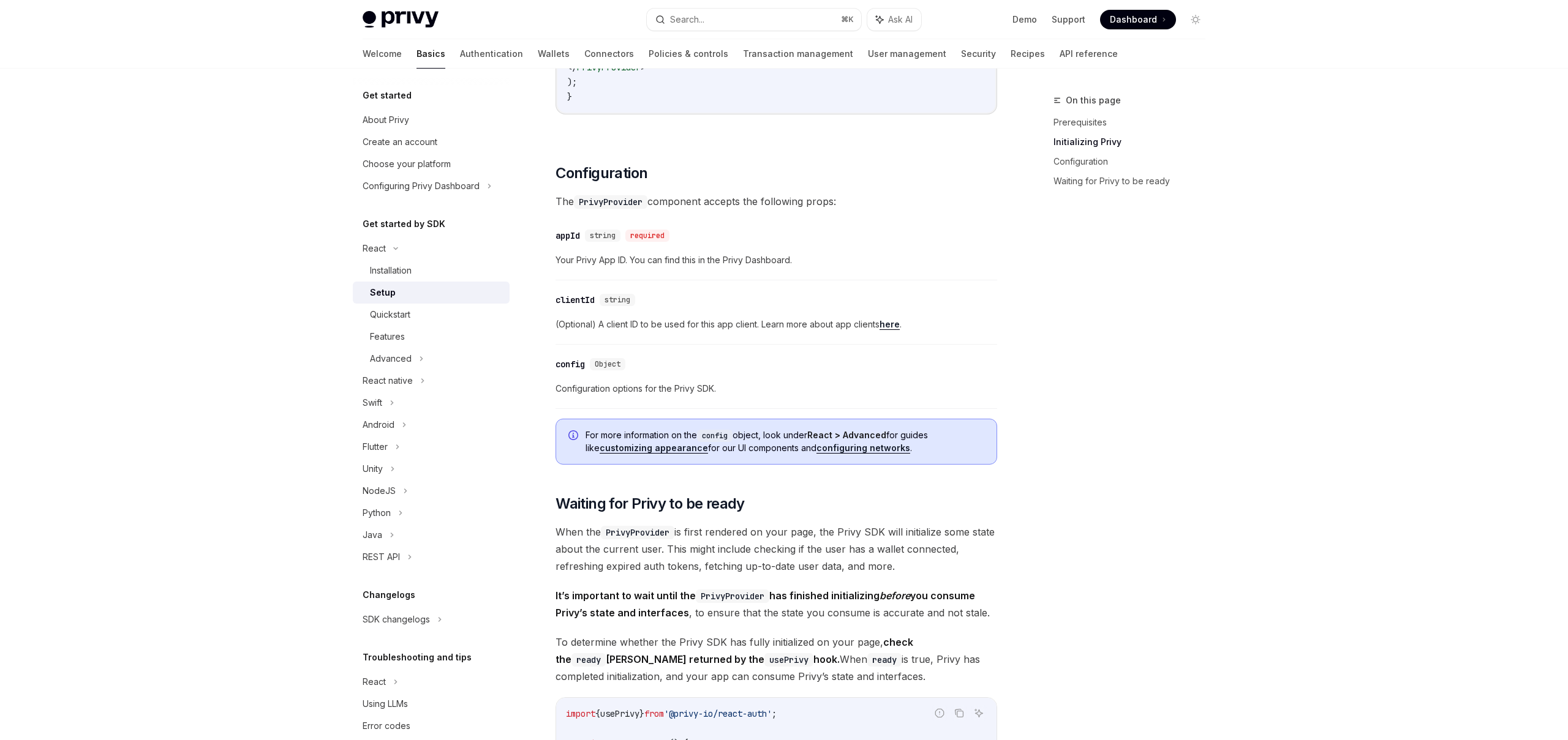
click at [822, 448] on link "configuring networks" at bounding box center [863, 448] width 94 height 11
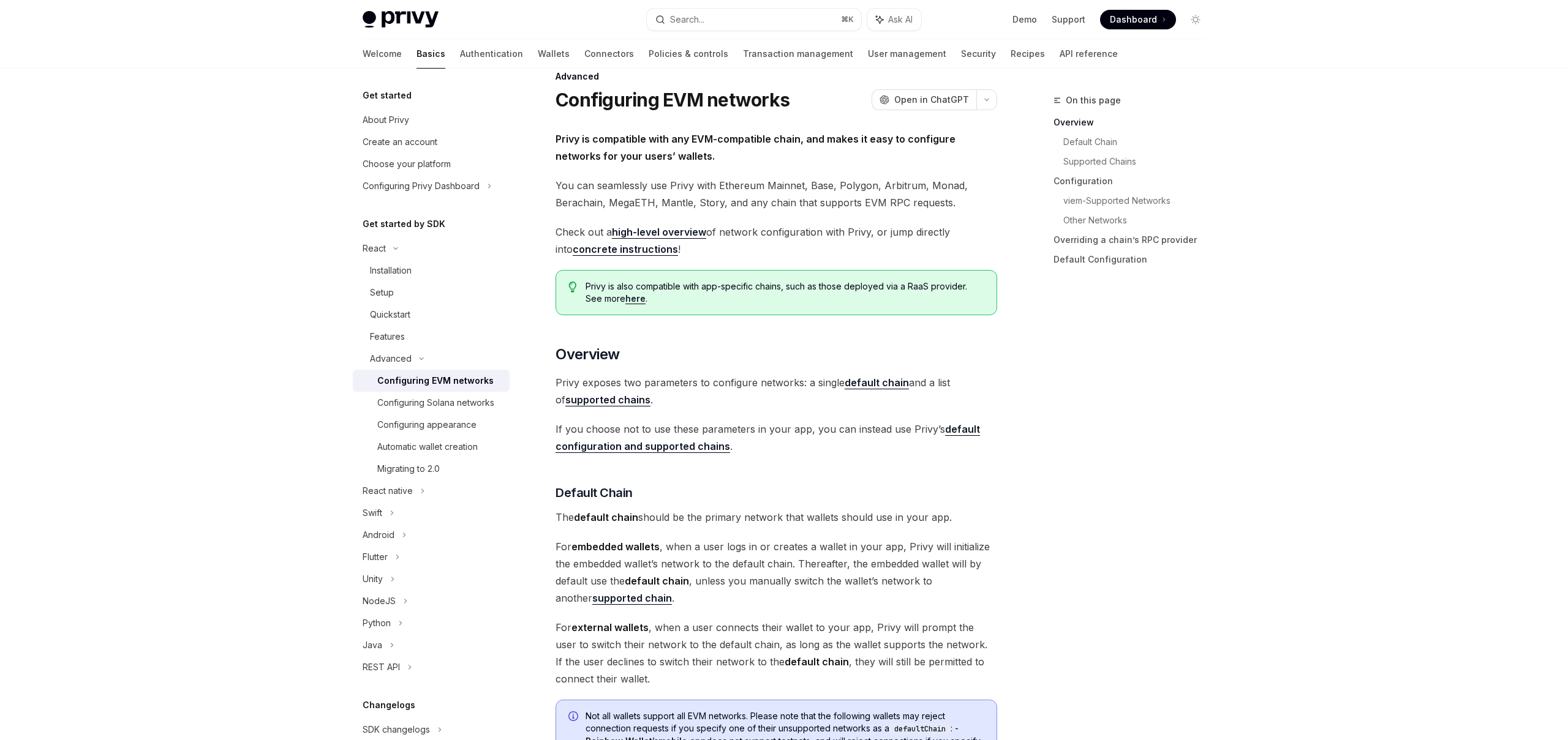
scroll to position [25, 0]
click at [441, 454] on div "Automatic wallet creation" at bounding box center [427, 447] width 101 height 15
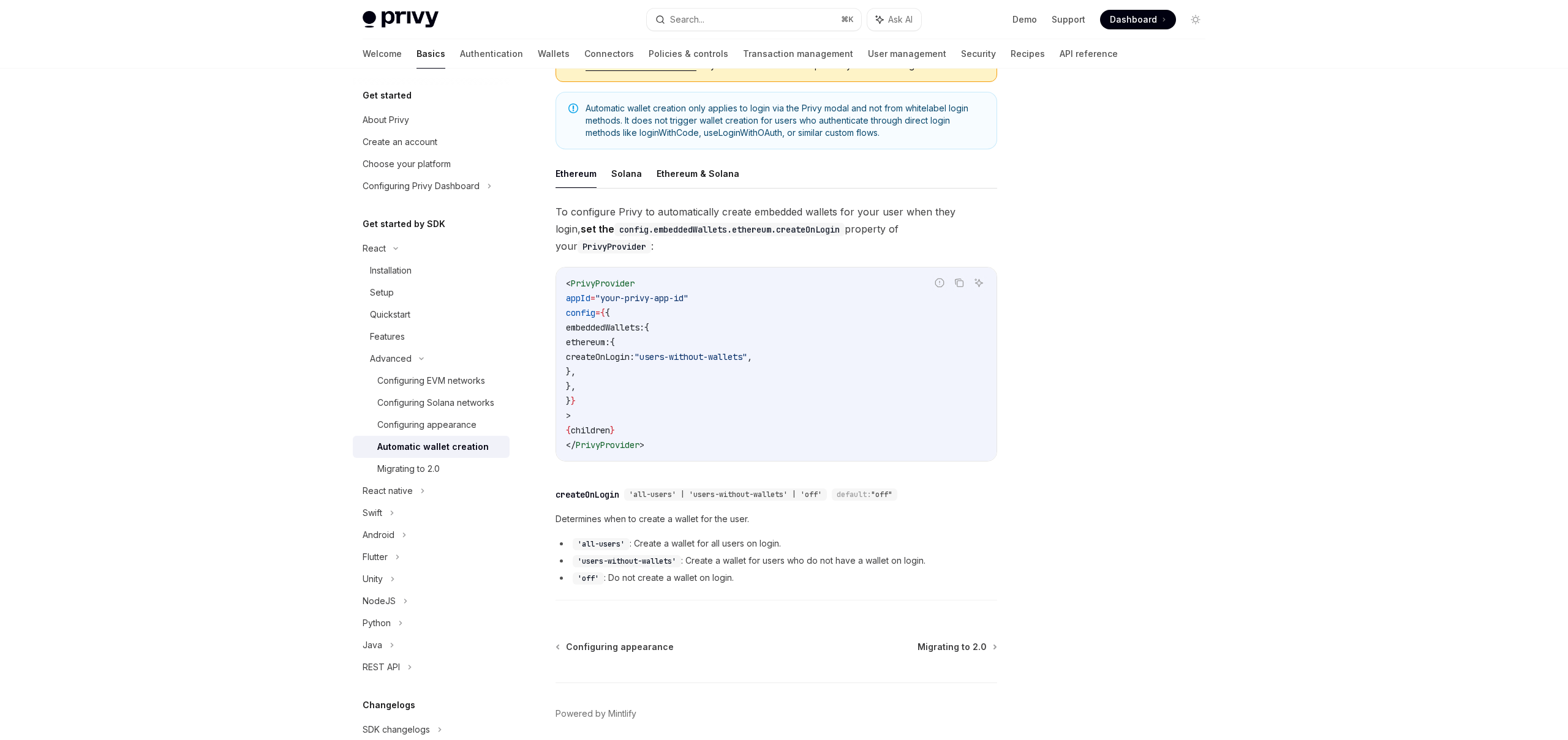
scroll to position [177, 0]
click at [654, 489] on span "'all-users' | 'users-without-wallets' | 'off'" at bounding box center [725, 493] width 193 height 10
click at [765, 481] on div "​ createOnLogin 'all-users' | 'users-without-wallets' | 'off' default: "off" De…" at bounding box center [776, 540] width 441 height 119
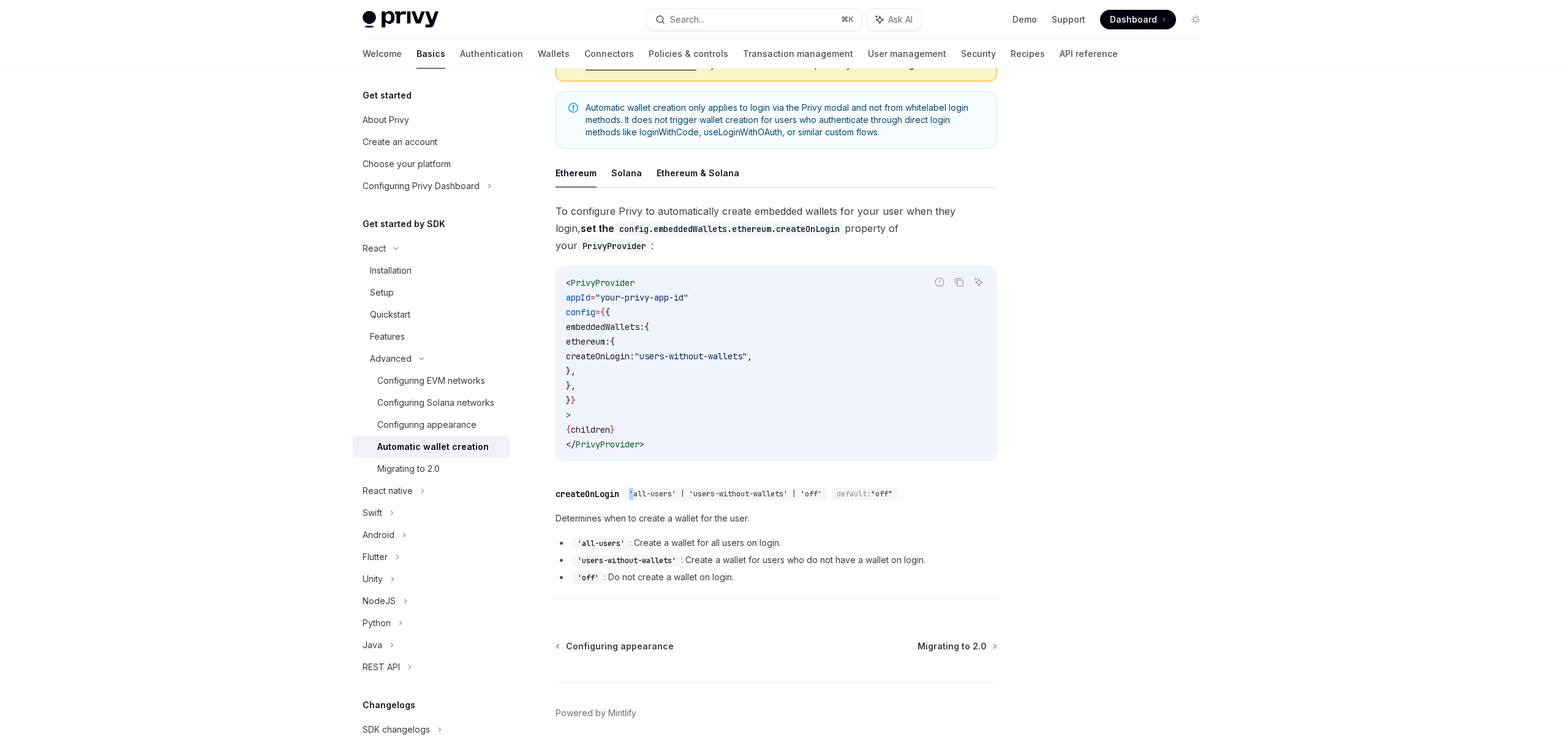
click at [810, 489] on span "'all-users' | 'users-without-wallets' | 'off'" at bounding box center [725, 493] width 193 height 10
click at [819, 489] on span "'all-users' | 'users-without-wallets' | 'off'" at bounding box center [725, 493] width 193 height 10
copy div "off' default"
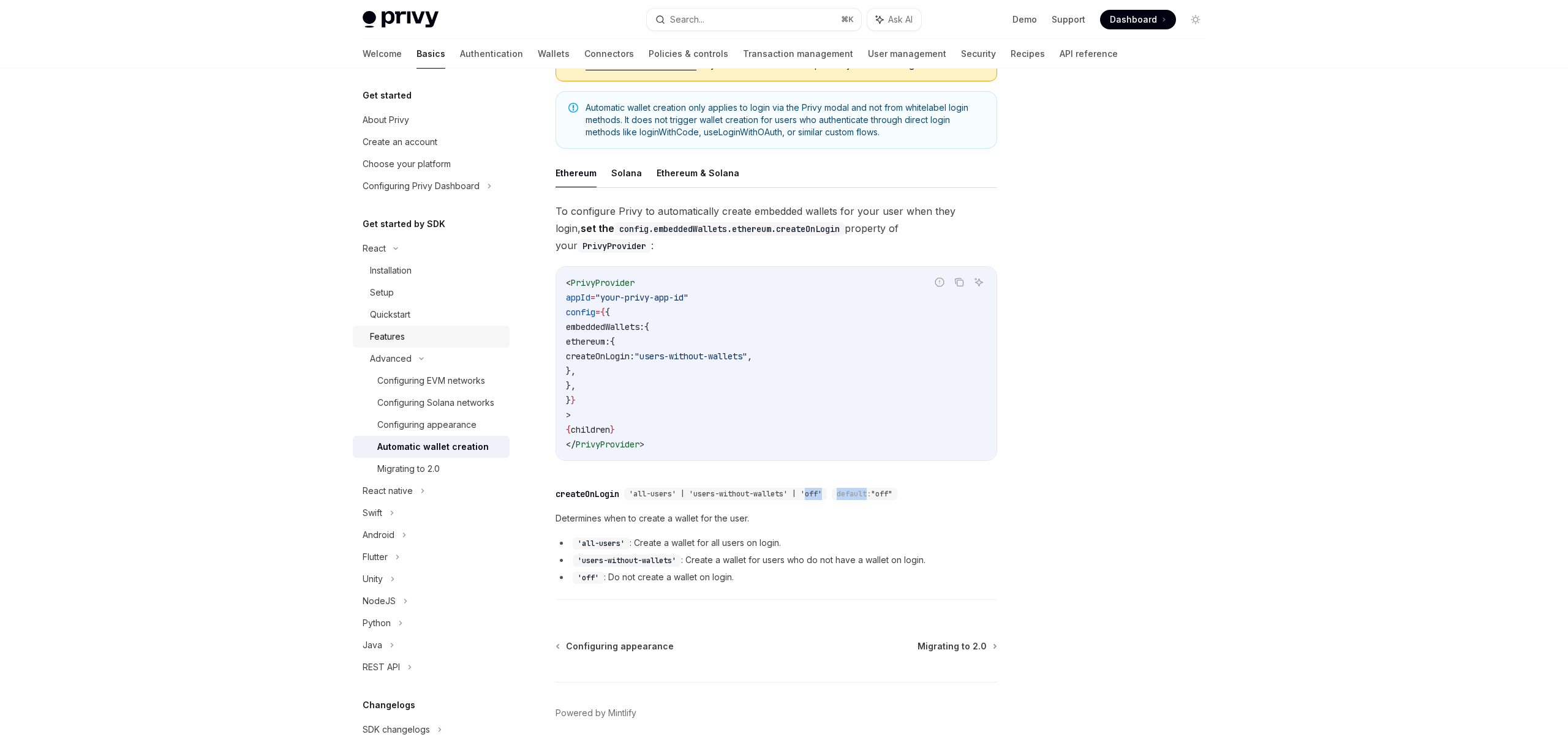
click at [405, 329] on div "Features" at bounding box center [387, 337] width 35 height 15
type textarea "*"
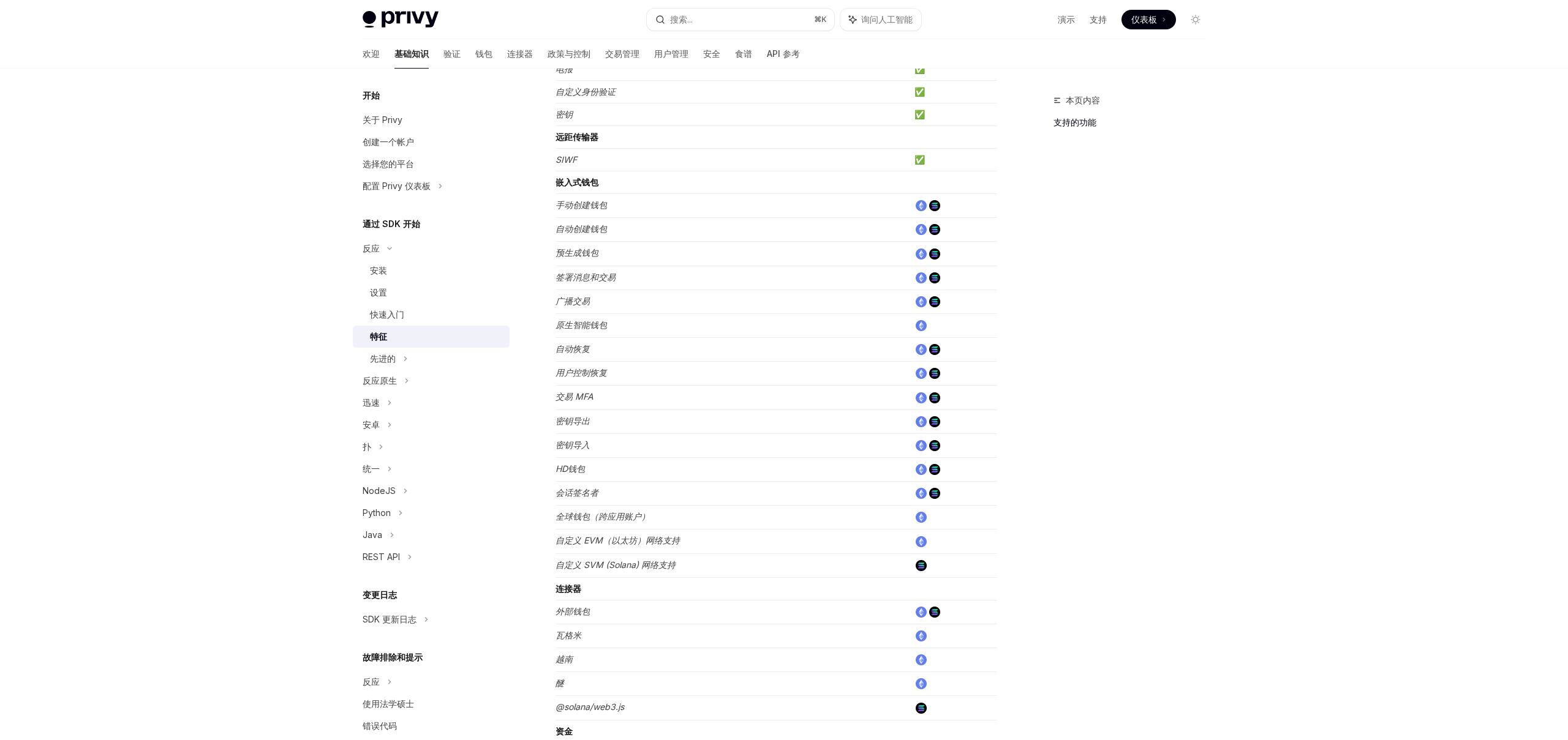
scroll to position [309, 0]
click at [373, 358] on font "先进的" at bounding box center [382, 358] width 25 height 10
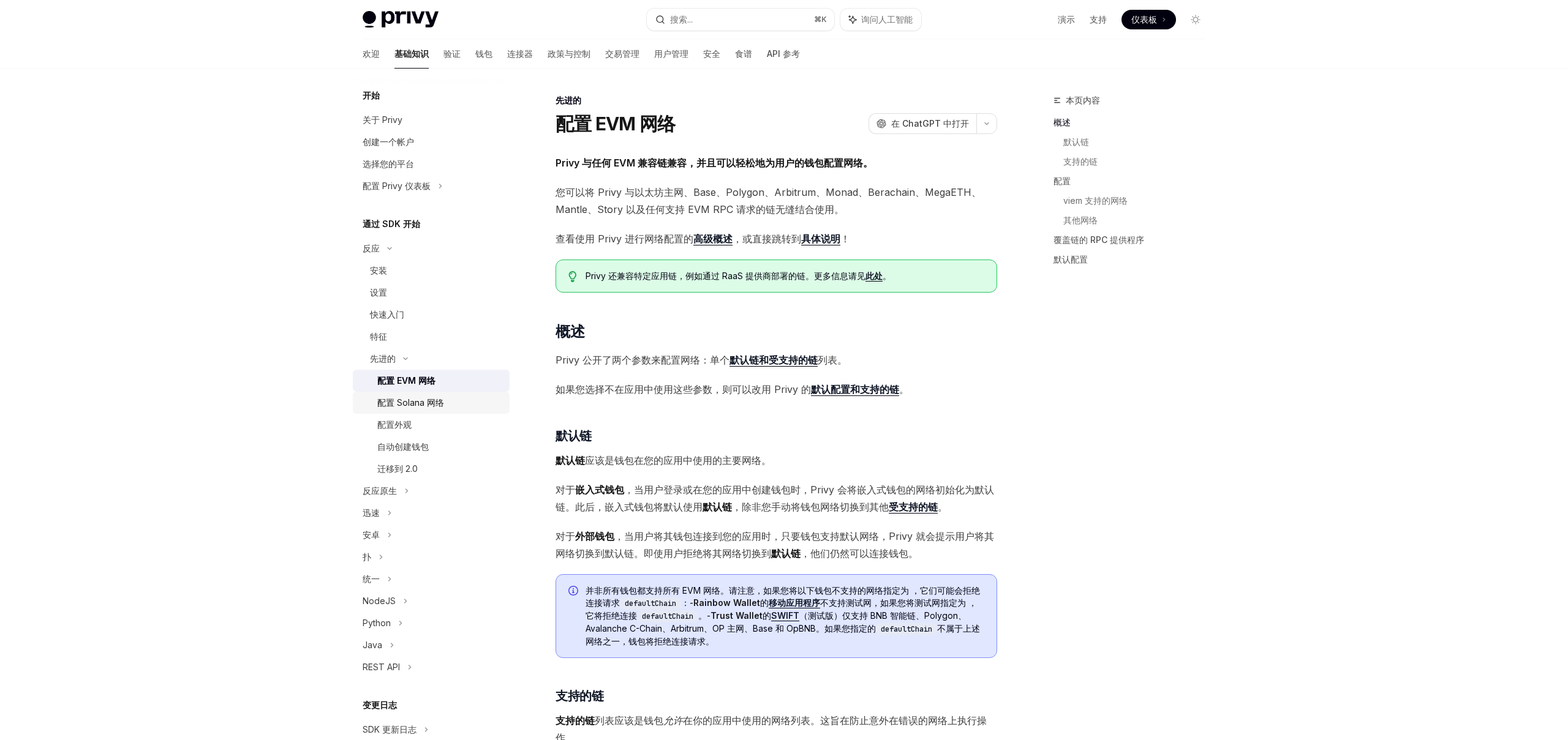
click at [413, 394] on link "配置 Solana 网络" at bounding box center [431, 403] width 157 height 22
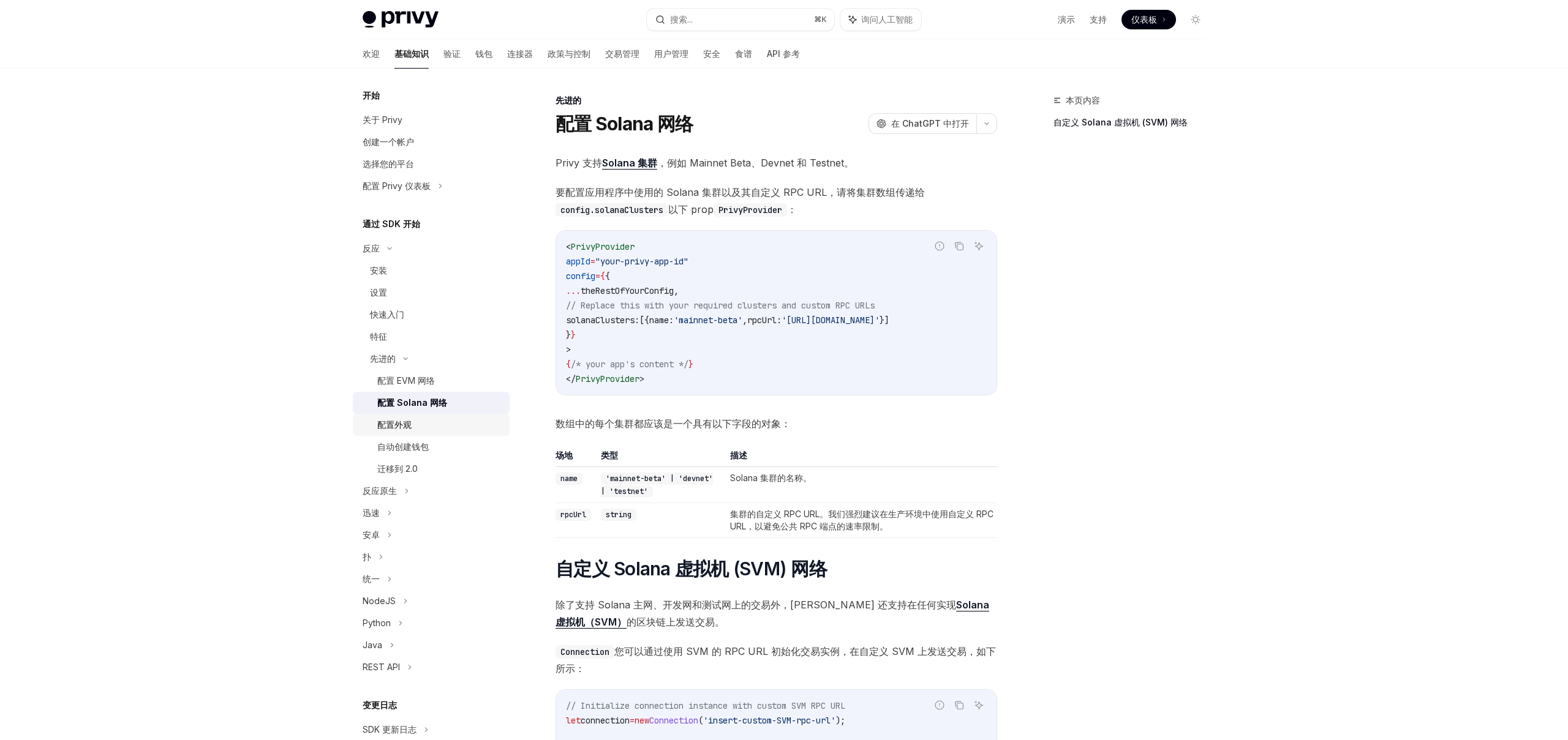
click at [413, 419] on div "配置外观" at bounding box center [440, 425] width 125 height 15
type textarea "*"
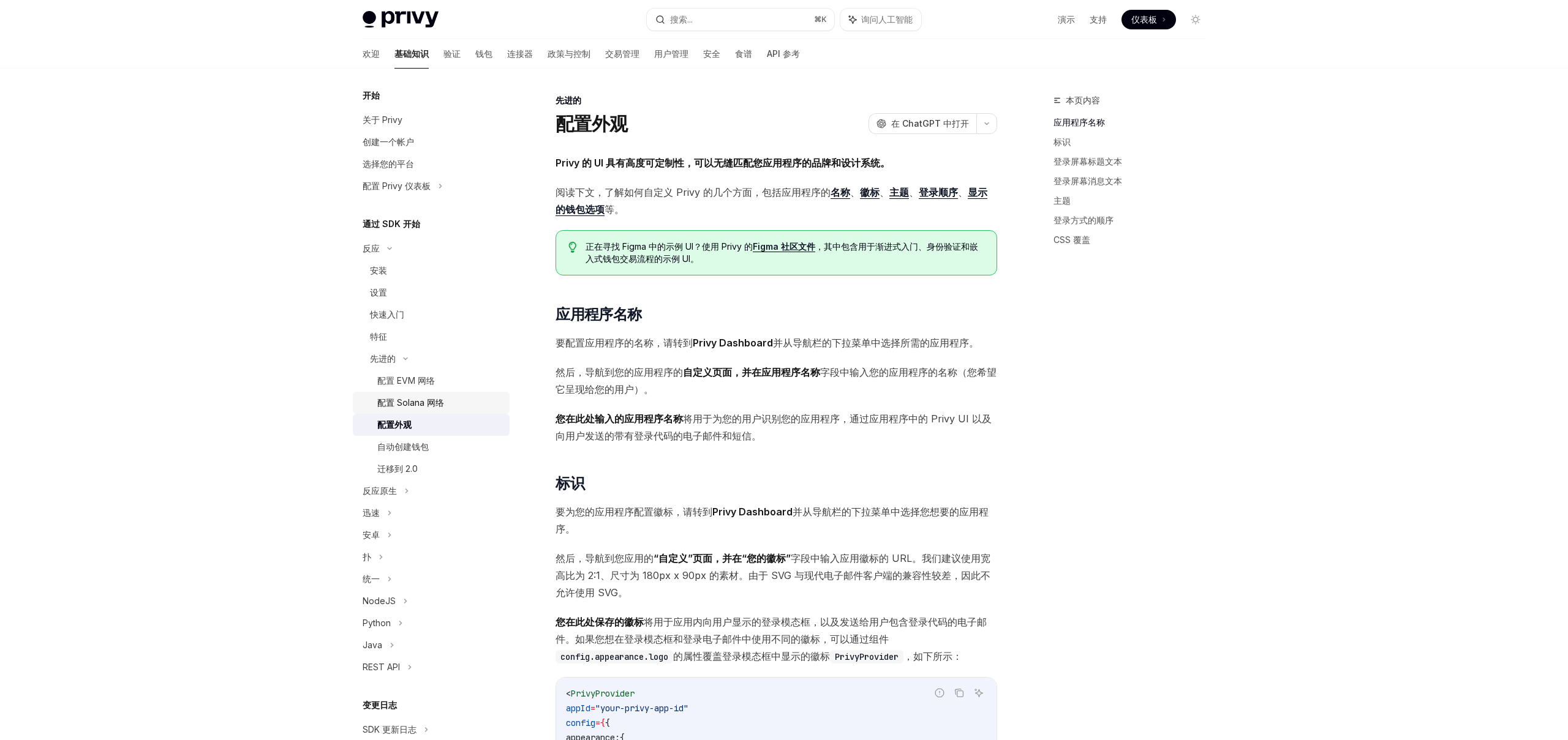
click at [410, 409] on div "配置 Solana 网络" at bounding box center [411, 403] width 67 height 15
click at [423, 402] on font "配置 Solana 网络" at bounding box center [411, 402] width 67 height 10
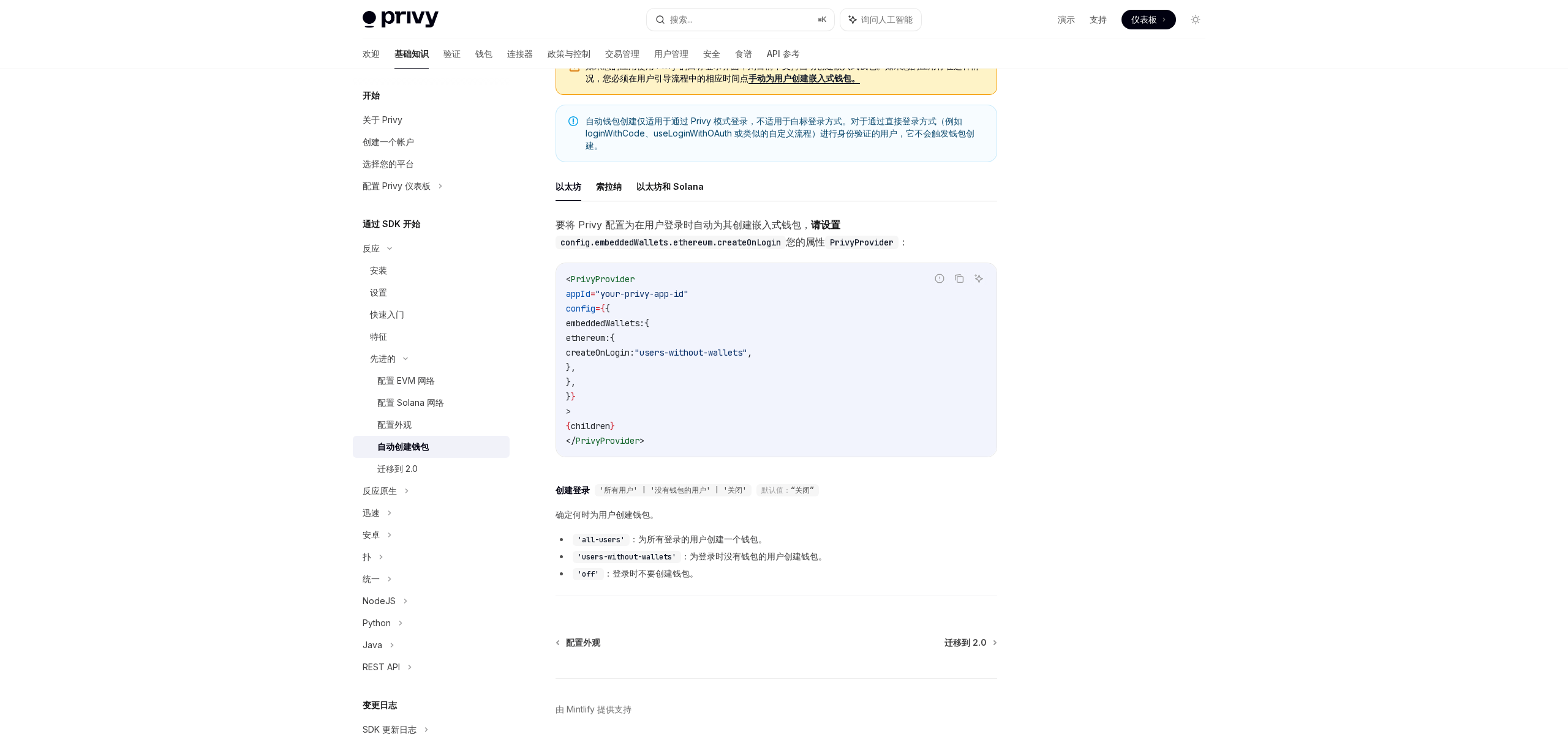
scroll to position [152, 0]
drag, startPoint x: 645, startPoint y: 540, endPoint x: 769, endPoint y: 540, distance: 124.0
click at [769, 540] on li "'all-users' ：为所有登录的用户创建一个钱包。" at bounding box center [776, 539] width 441 height 15
drag, startPoint x: 696, startPoint y: 554, endPoint x: 828, endPoint y: 554, distance: 132.0
click at [827, 554] on font "：为登录时没有钱包的用户创建钱包。" at bounding box center [753, 555] width 145 height 10
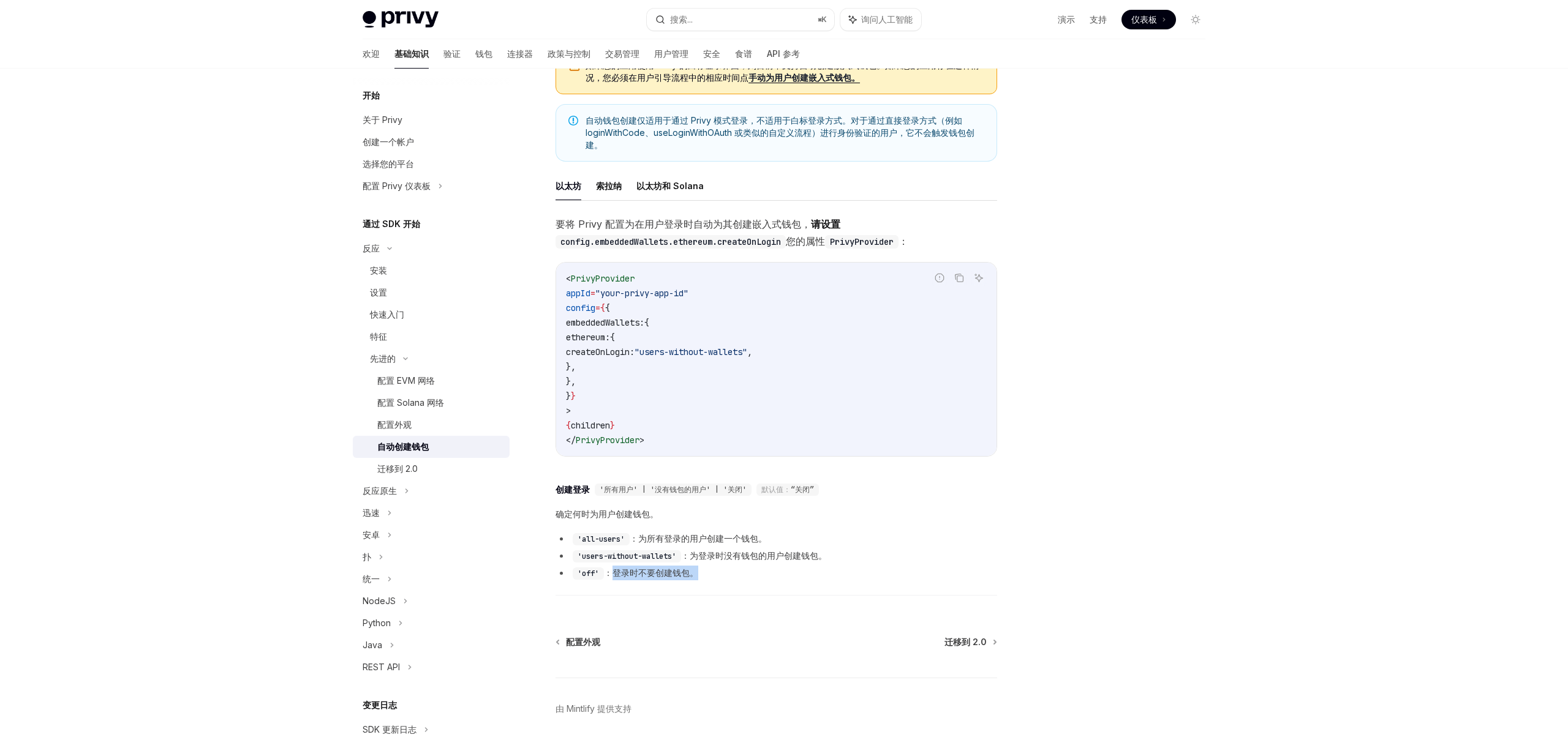
drag, startPoint x: 615, startPoint y: 575, endPoint x: 715, endPoint y: 574, distance: 100.0
click at [715, 574] on li "'off' ：登录时不要创建钱包。" at bounding box center [776, 573] width 441 height 15
type textarea "*"
